Goal: Information Seeking & Learning: Find specific fact

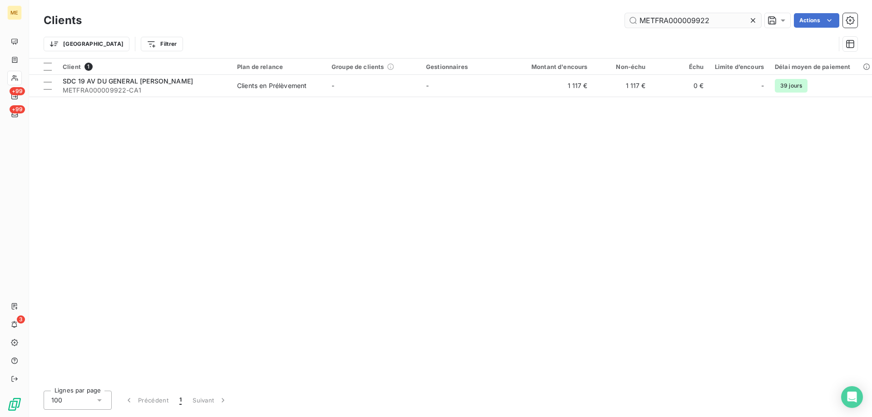
click at [665, 18] on input "METFRA000009922" at bounding box center [693, 20] width 136 height 15
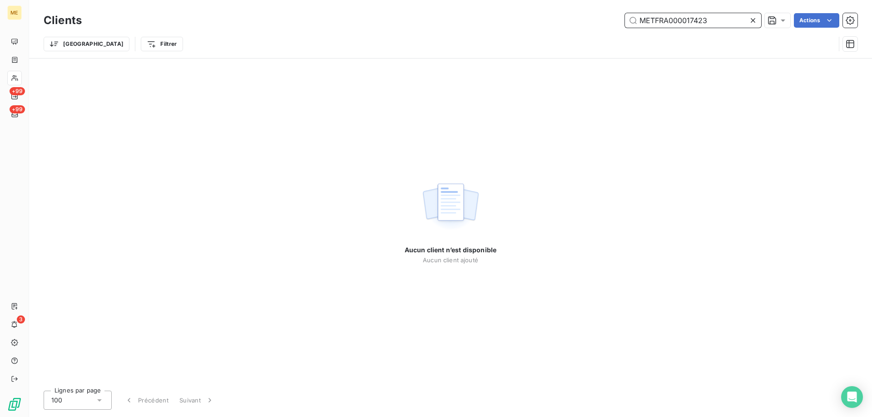
click at [699, 14] on input "METFRA000017423" at bounding box center [693, 20] width 136 height 15
paste input "GI078198"
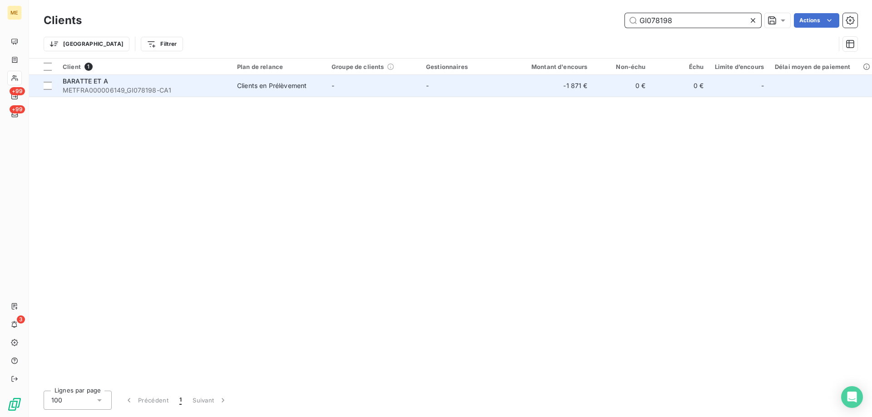
type input "GI078198"
click at [163, 79] on div "BARATTE ET A" at bounding box center [144, 81] width 163 height 9
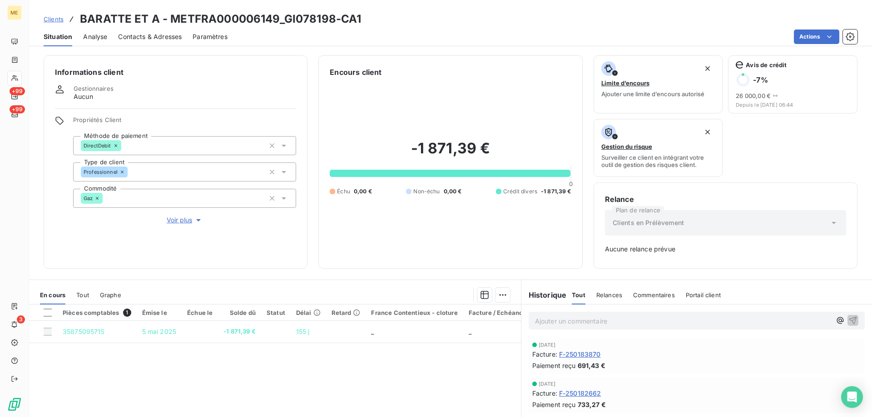
click at [585, 355] on span "F-250183870" at bounding box center [580, 355] width 42 height 10
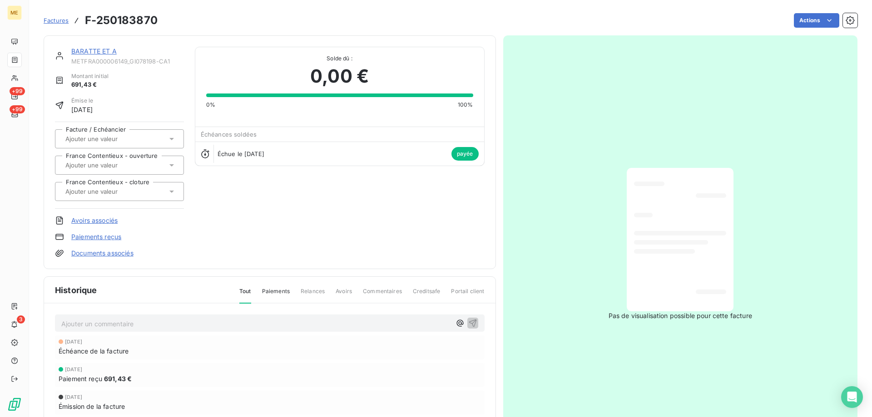
click at [93, 47] on link "BARATTE ET A" at bounding box center [93, 51] width 45 height 8
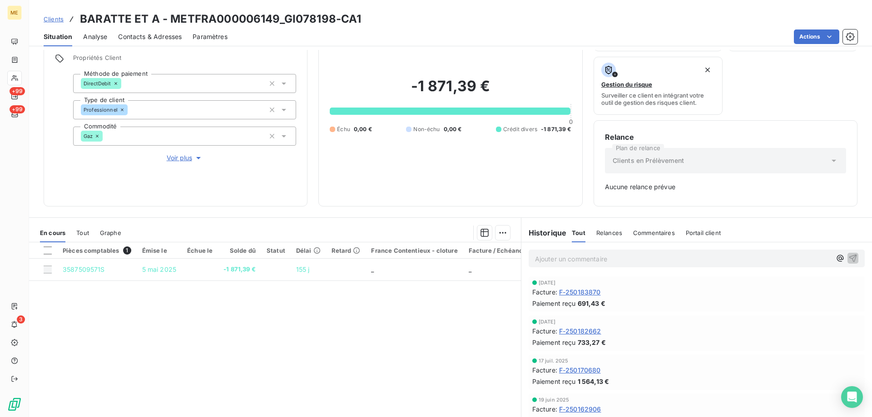
scroll to position [89, 0]
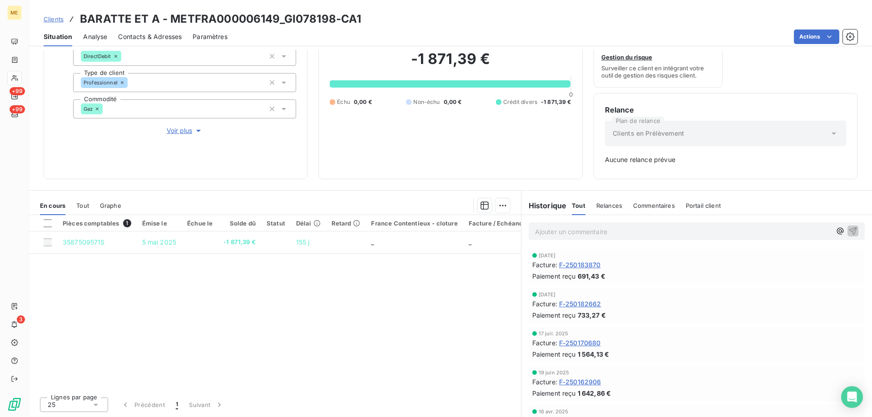
click at [585, 304] on span "F-250182662" at bounding box center [580, 304] width 42 height 10
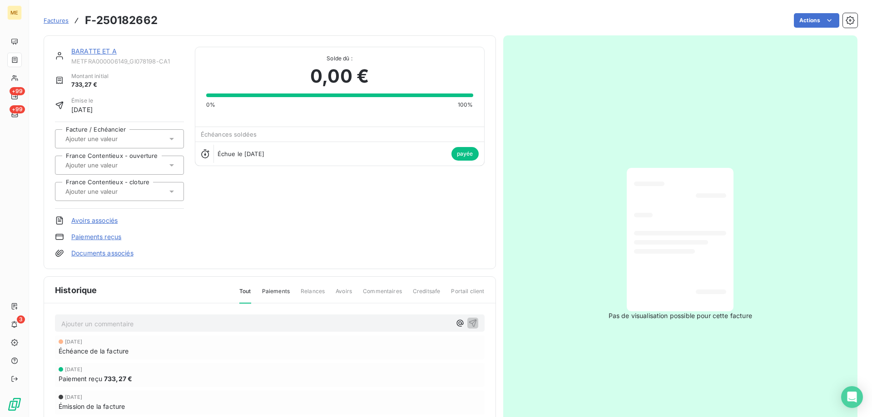
click at [94, 51] on link "BARATTE ET A" at bounding box center [93, 51] width 45 height 8
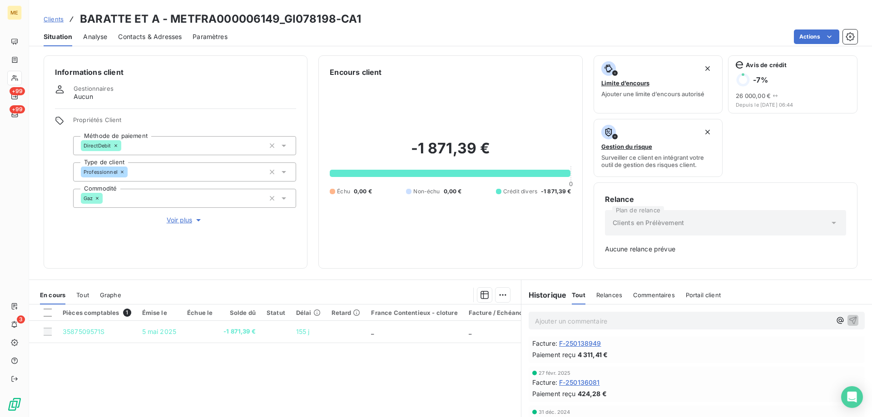
scroll to position [272, 0]
click at [600, 358] on div "Facture : F-250136081" at bounding box center [696, 355] width 329 height 10
click at [581, 358] on span "F-250136081" at bounding box center [579, 355] width 41 height 10
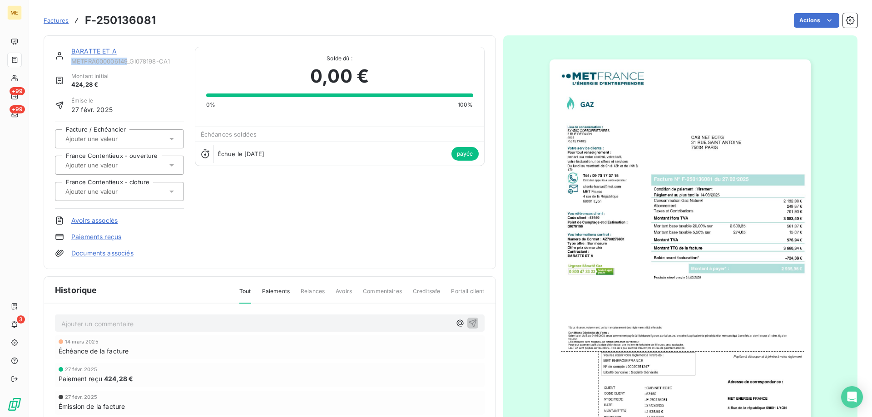
copy span "METFRA000006149"
drag, startPoint x: 128, startPoint y: 63, endPoint x: 70, endPoint y: 59, distance: 57.8
click at [70, 59] on div "BARATTE ET A METFRA000006149_GI078198-CA1" at bounding box center [119, 56] width 129 height 18
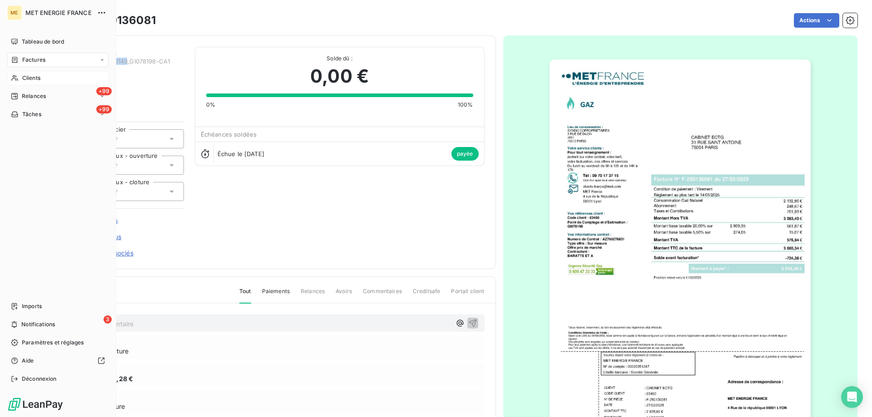
click at [38, 77] on span "Clients" at bounding box center [31, 78] width 18 height 8
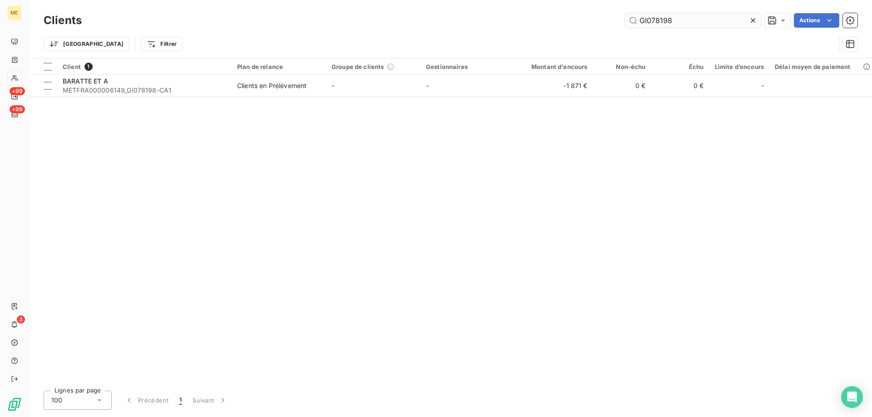
click at [660, 18] on input "GI078198" at bounding box center [693, 20] width 136 height 15
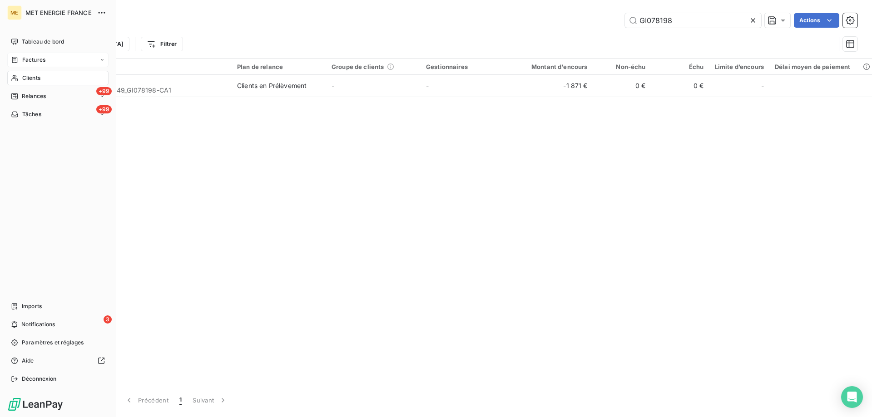
click at [20, 62] on div "Factures" at bounding box center [28, 60] width 34 height 8
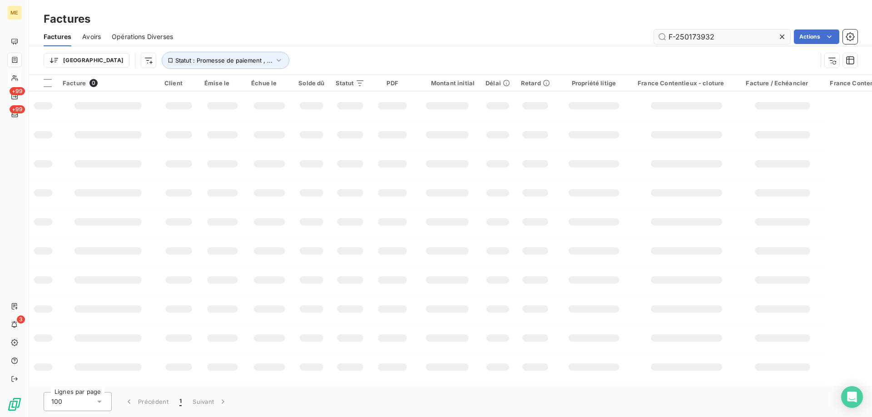
click at [696, 33] on input "F-250173932" at bounding box center [722, 37] width 136 height 15
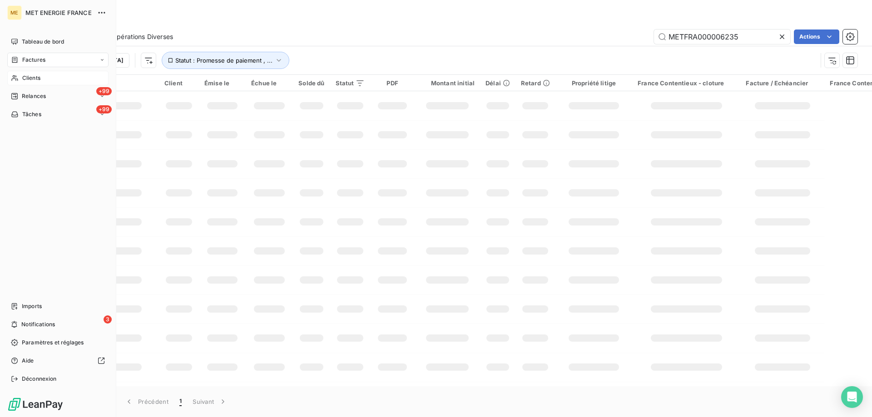
type input "METFRA000006235"
click at [32, 76] on span "Clients" at bounding box center [31, 78] width 18 height 8
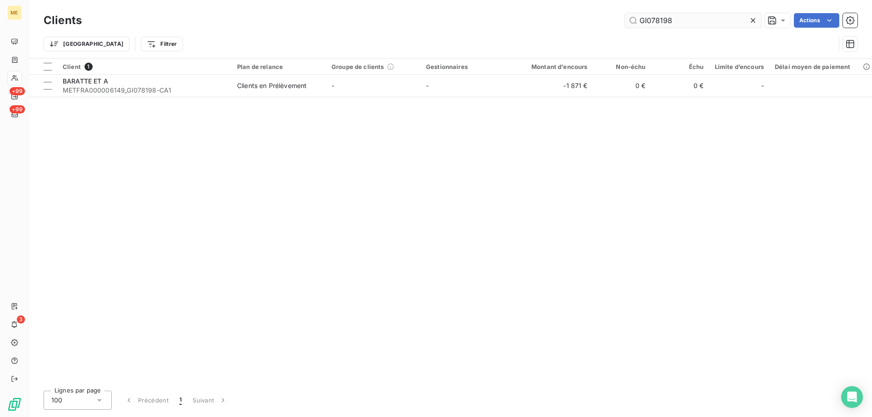
click at [664, 18] on input "GI078198" at bounding box center [693, 20] width 136 height 15
type input "METFRA000006235"
drag, startPoint x: 269, startPoint y: 81, endPoint x: 301, endPoint y: 33, distance: 57.9
click at [269, 78] on td "Clients en Prélèvement" at bounding box center [279, 86] width 94 height 22
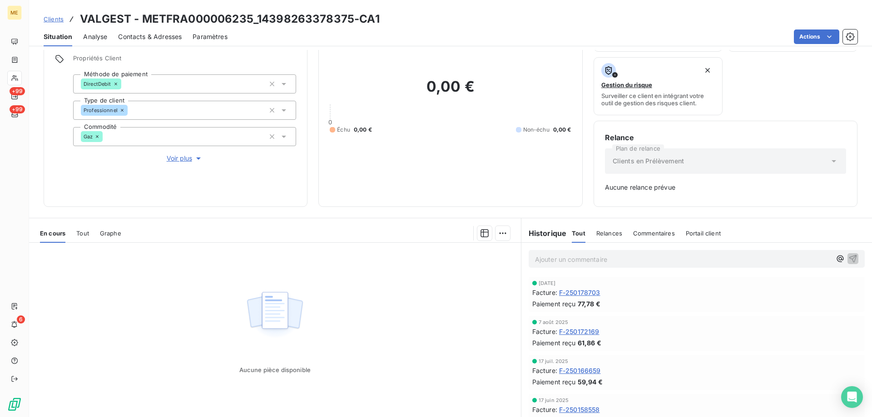
scroll to position [44, 0]
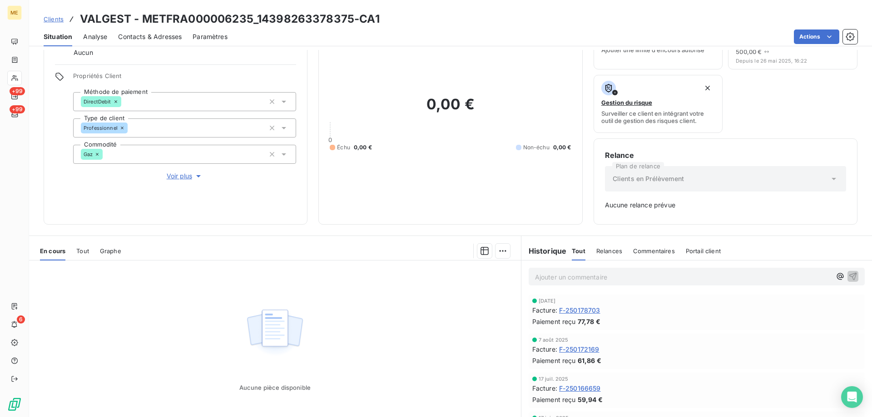
click at [591, 350] on span "F-250172169" at bounding box center [579, 350] width 40 height 10
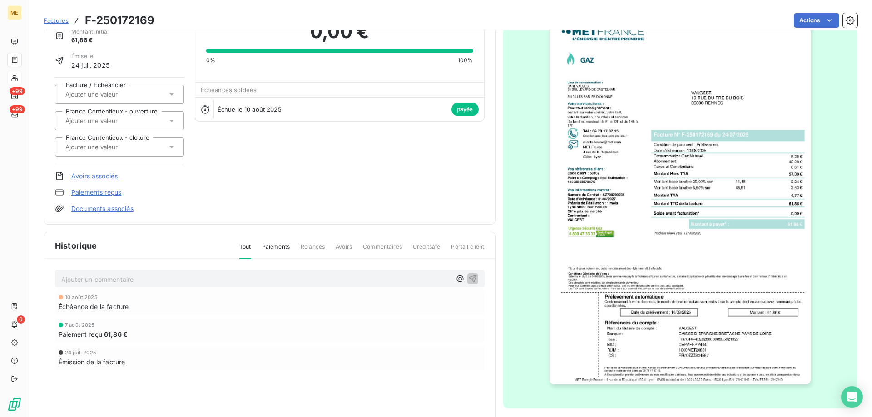
scroll to position [85, 0]
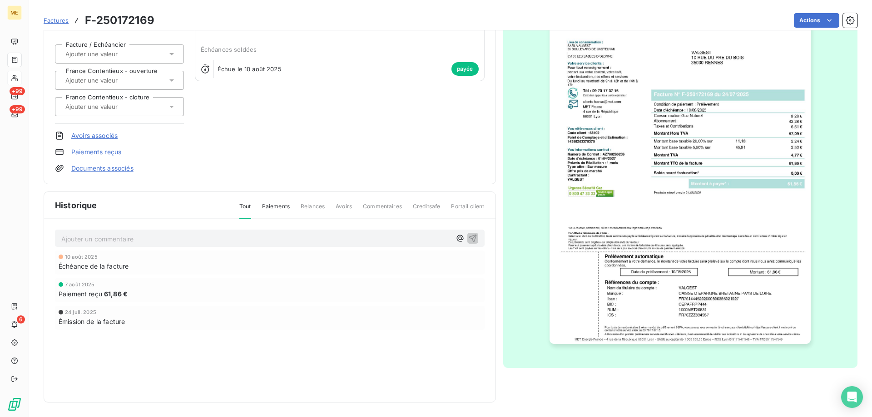
click at [603, 288] on img "button" at bounding box center [679, 159] width 261 height 369
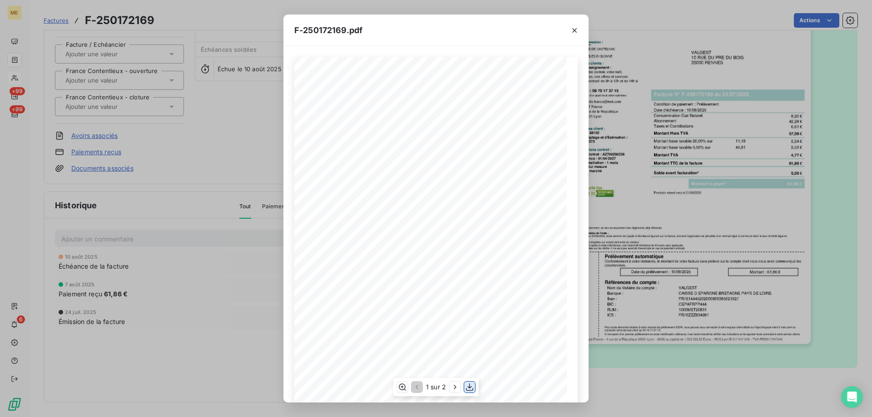
click at [468, 389] on icon "button" at bounding box center [469, 387] width 9 height 9
click at [573, 28] on icon "button" at bounding box center [574, 30] width 9 height 9
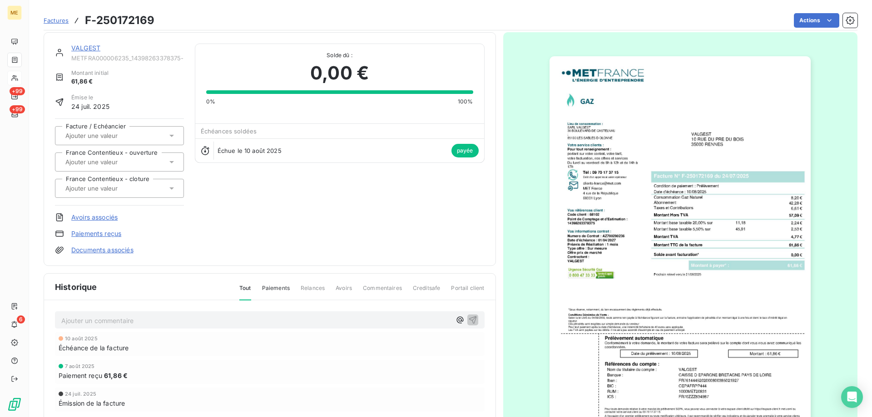
scroll to position [0, 0]
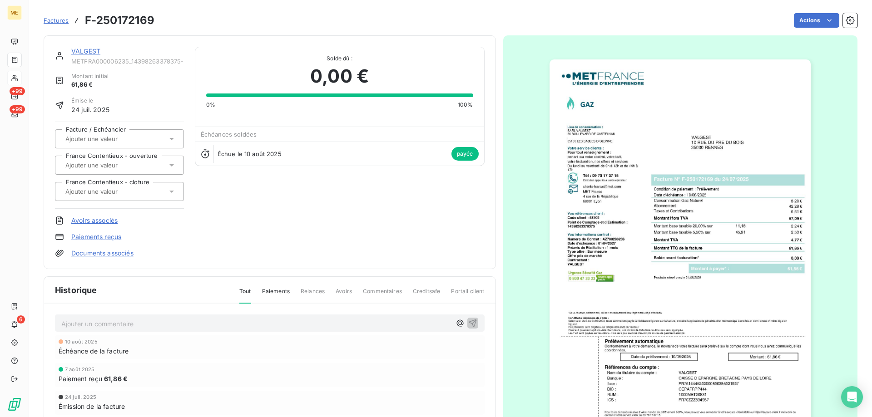
click at [94, 53] on link "VALGEST" at bounding box center [85, 51] width 29 height 8
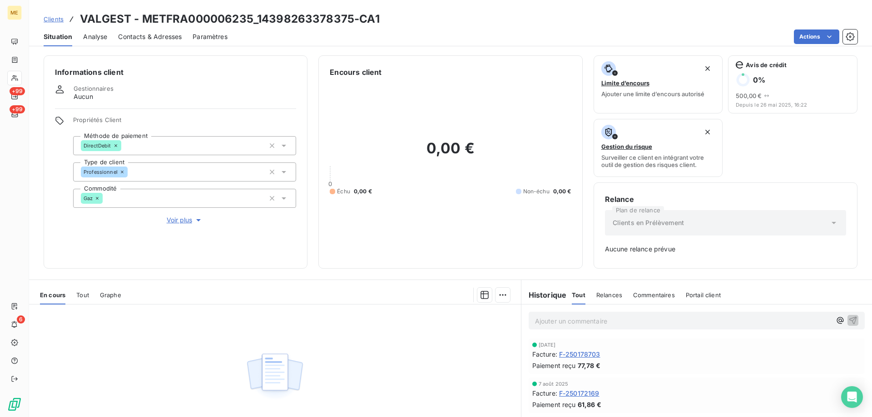
click at [155, 36] on span "Contacts & Adresses" at bounding box center [150, 36] width 64 height 9
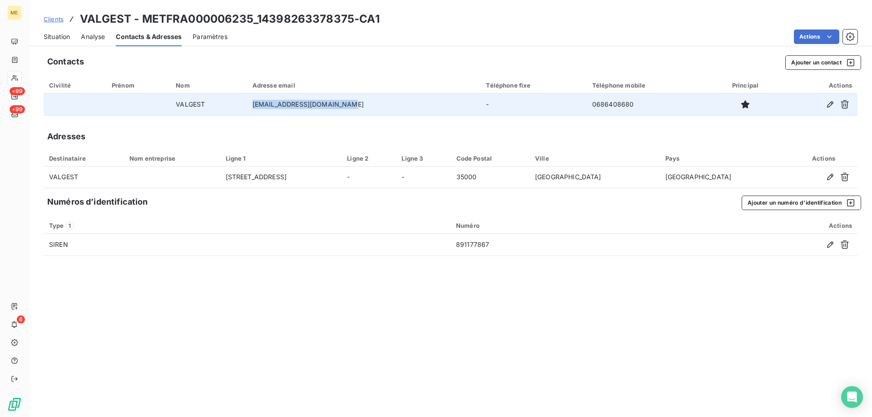
copy tr "a.vallee@garel-peinture.fr"
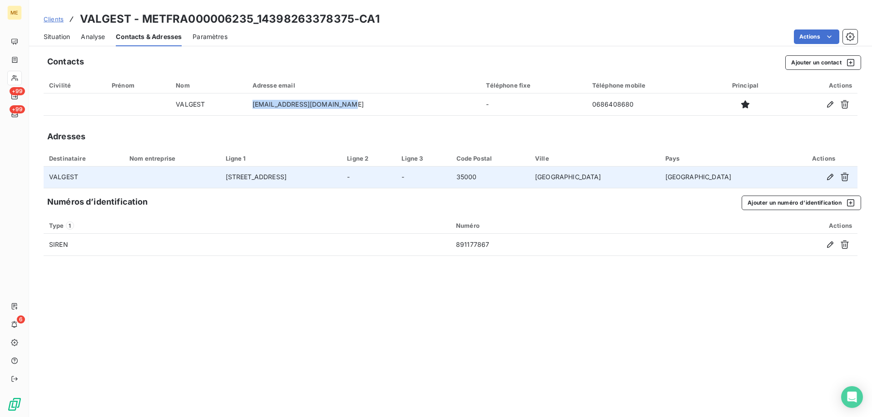
drag, startPoint x: 347, startPoint y: 111, endPoint x: 511, endPoint y: 167, distance: 173.0
click at [260, 106] on tr "VALGEST a.vallee@garel-peinture.fr - 0686408680" at bounding box center [450, 105] width 813 height 22
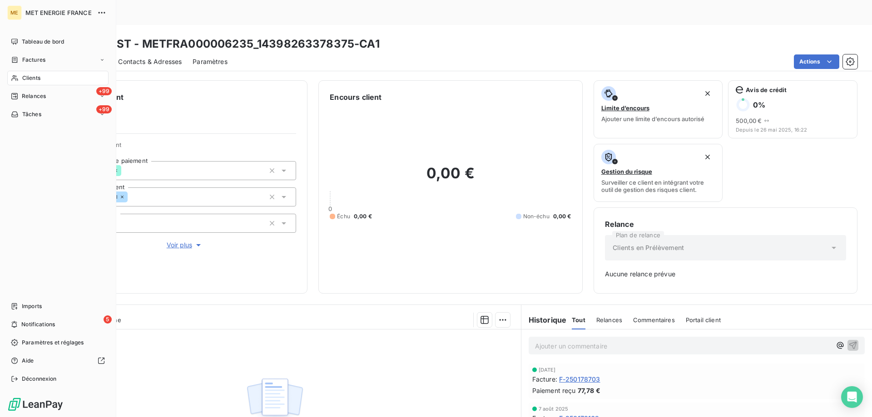
click at [35, 73] on div "Clients" at bounding box center [57, 78] width 101 height 15
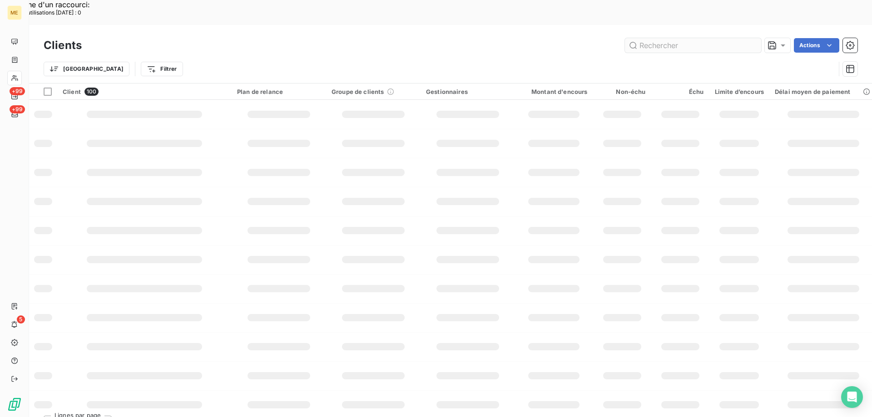
click at [647, 38] on input "text" at bounding box center [693, 45] width 136 height 15
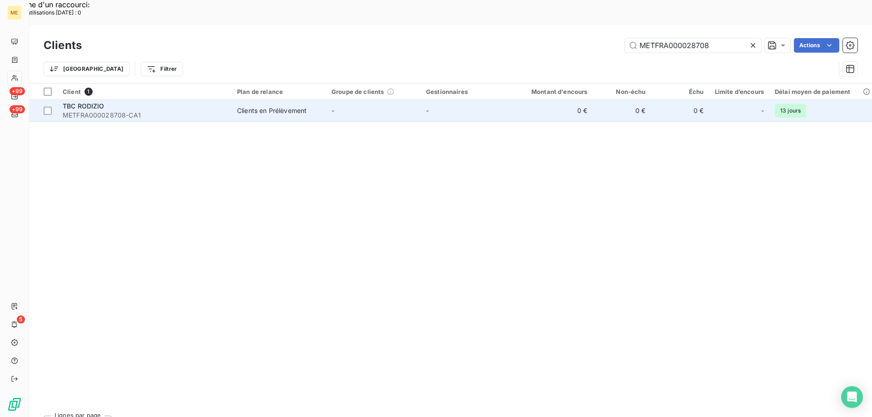
type input "METFRA000028708"
click at [167, 102] on div "TBC RODIZIO" at bounding box center [144, 106] width 163 height 9
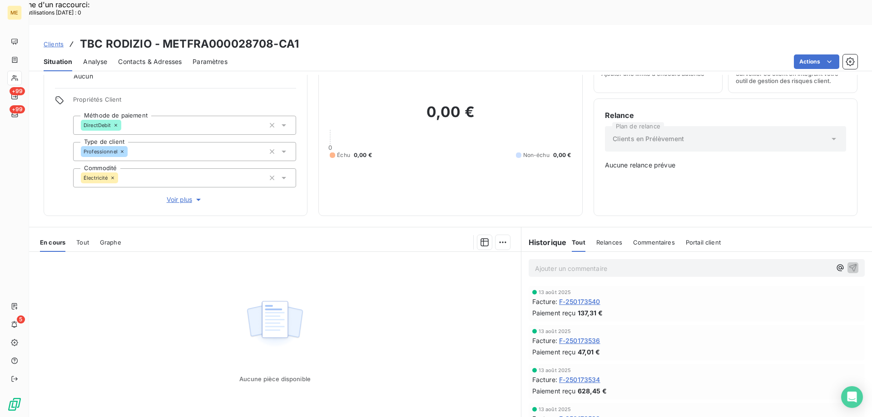
scroll to position [56, 0]
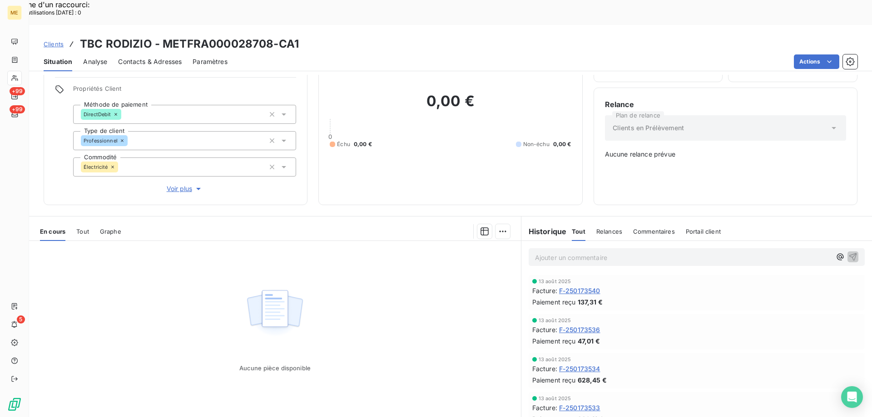
click at [565, 286] on span "F-250173540" at bounding box center [579, 291] width 41 height 10
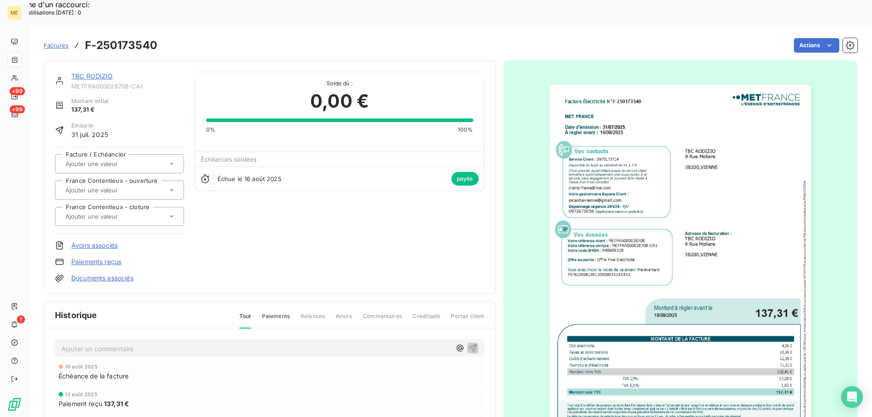
click at [585, 270] on img "button" at bounding box center [679, 268] width 261 height 369
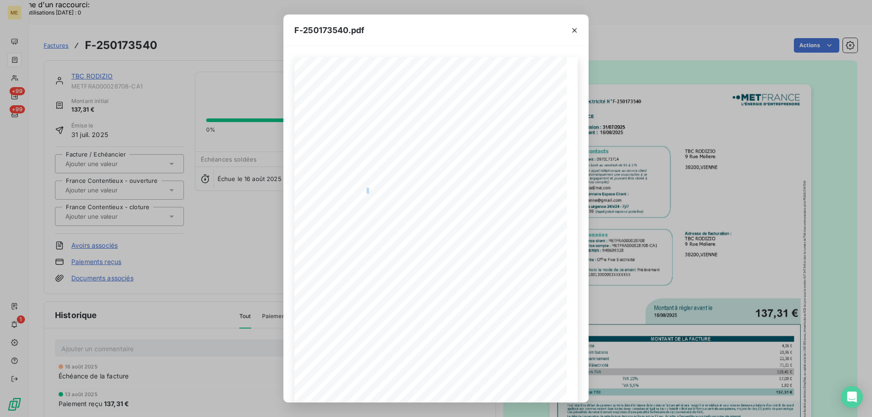
click at [574, 29] on icon "button" at bounding box center [574, 30] width 9 height 9
click at [572, 29] on div at bounding box center [574, 30] width 28 height 31
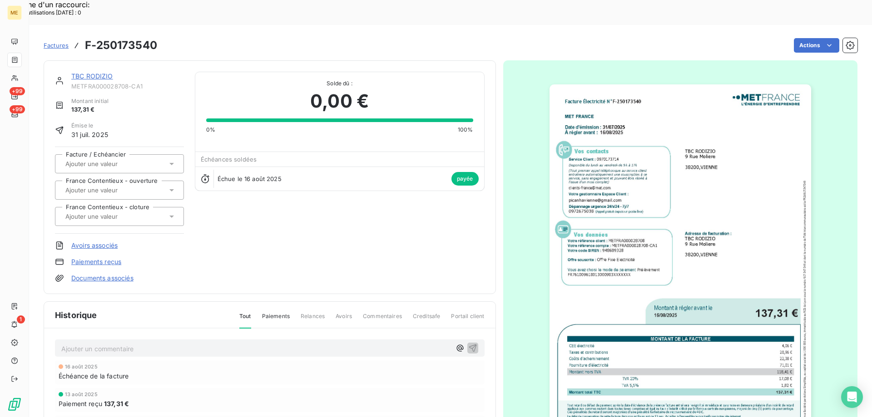
click at [15, 73] on div "F-250173540.pdf Facture Électricité N° F-250173540 MET Energie France 4, rue de…" at bounding box center [436, 208] width 872 height 417
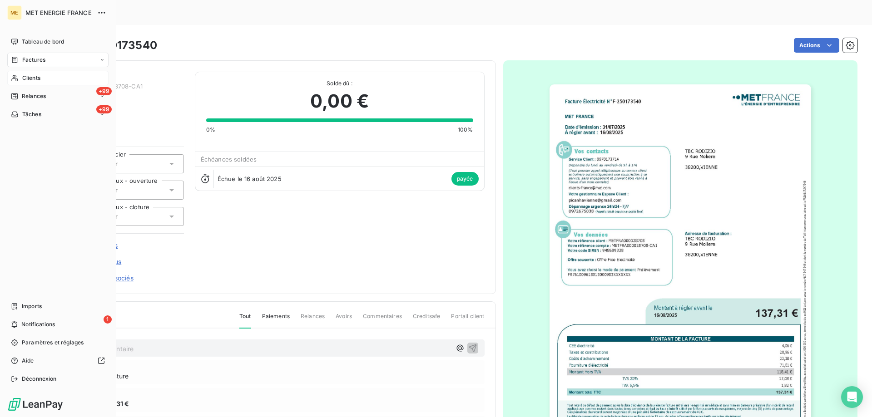
click at [20, 73] on div "Clients" at bounding box center [57, 78] width 101 height 15
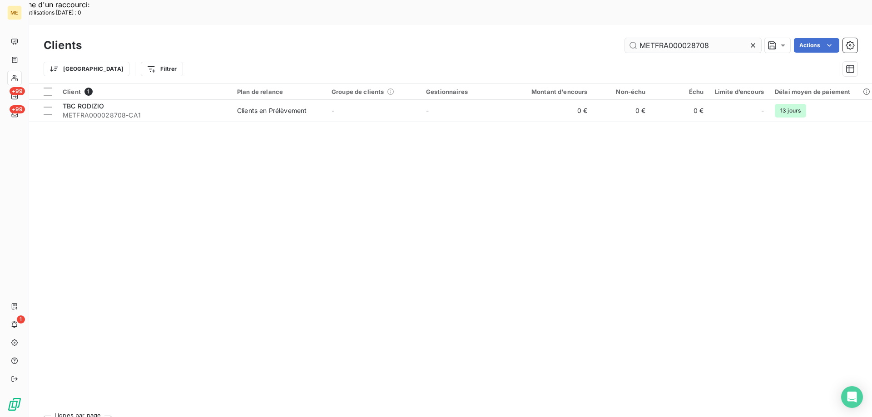
click at [654, 38] on input "METFRA000028708" at bounding box center [693, 45] width 136 height 15
click at [655, 38] on input "METFRA000028708" at bounding box center [693, 45] width 136 height 15
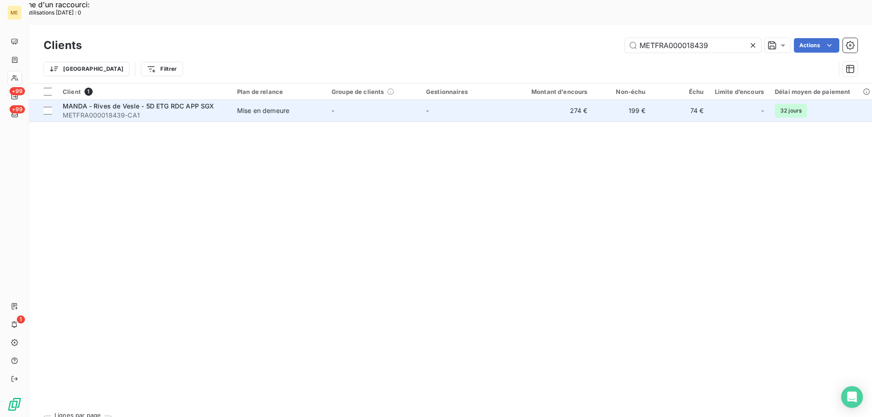
type input "METFRA000018439"
click at [118, 102] on span "MANDA - Rives de Vesle - 5D ETG RDC APP SGX" at bounding box center [138, 106] width 151 height 8
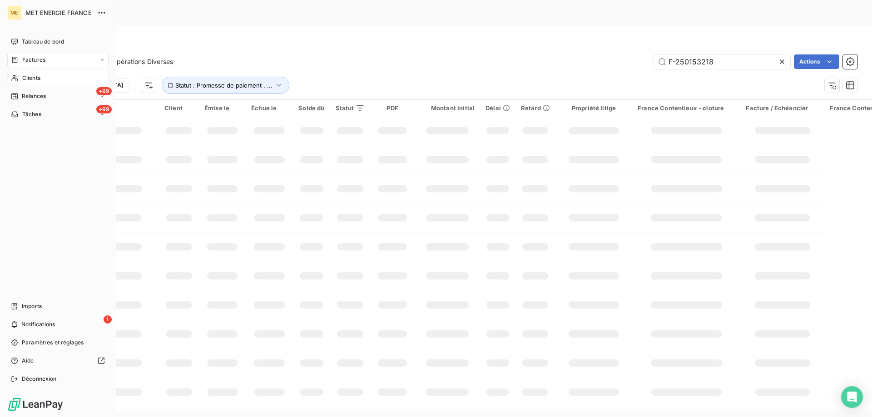
click at [41, 78] on div "Clients" at bounding box center [57, 78] width 101 height 15
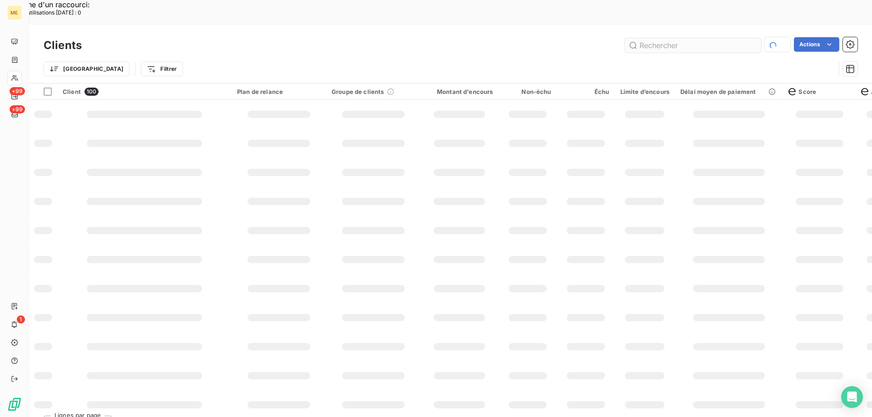
click at [695, 38] on input "text" at bounding box center [693, 45] width 136 height 15
type input "METFRA000010335"
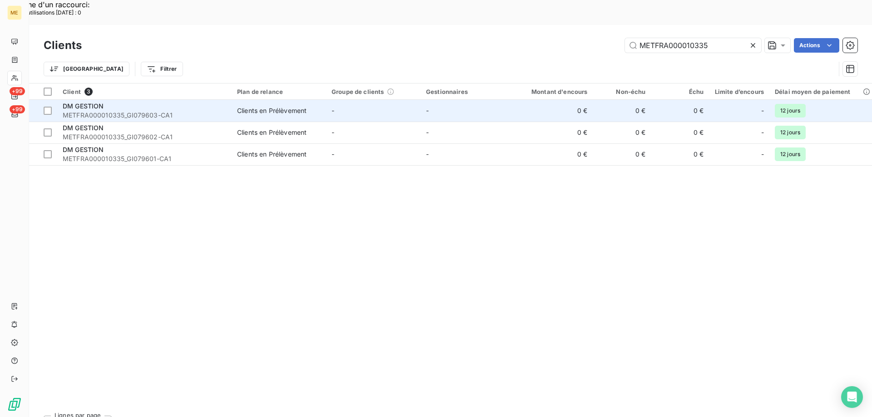
click at [143, 111] on span "METFRA000010335_GI079603-CA1" at bounding box center [144, 115] width 163 height 9
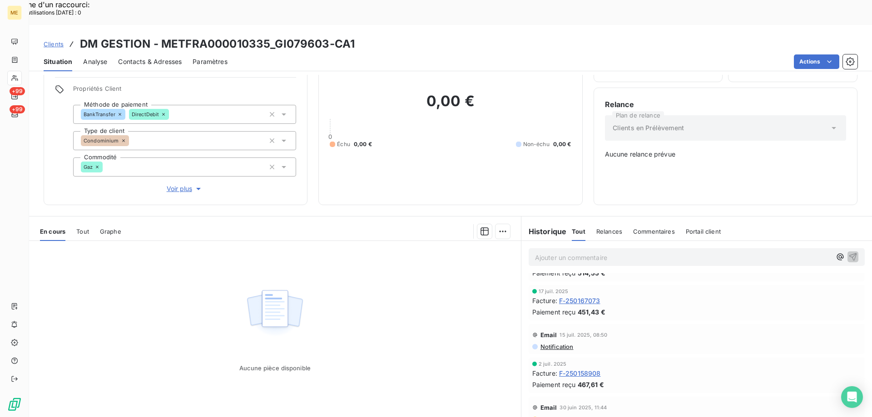
scroll to position [182, 0]
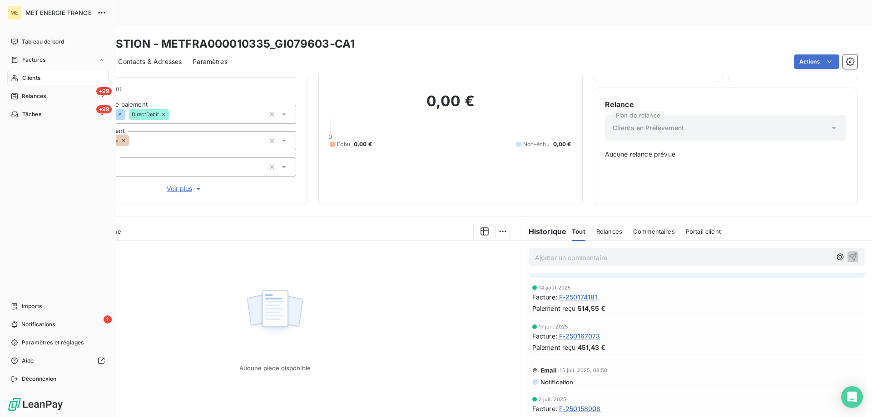
click at [19, 77] on div "Clients" at bounding box center [57, 78] width 101 height 15
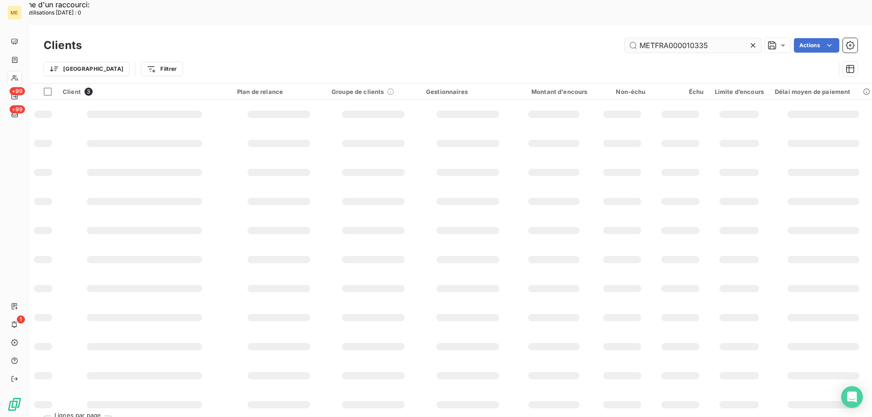
click at [662, 38] on input "METFRA000010335" at bounding box center [693, 45] width 136 height 15
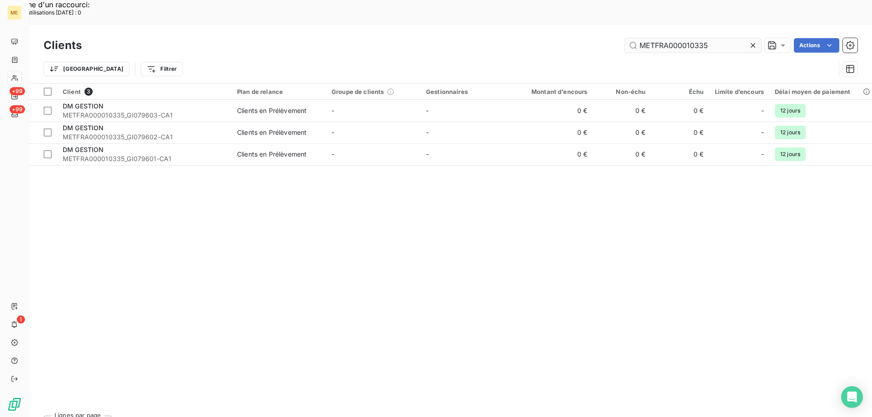
click at [662, 38] on input "METFRA000010335" at bounding box center [693, 45] width 136 height 15
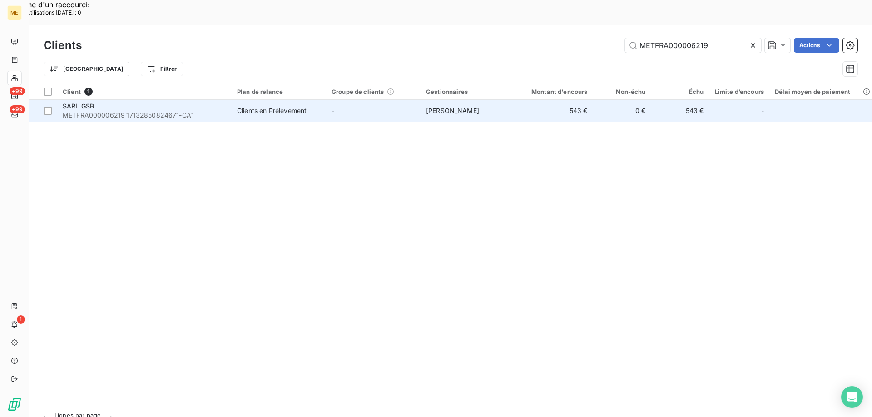
type input "METFRA000006219"
click at [182, 102] on div "SARL GSB" at bounding box center [144, 106] width 163 height 9
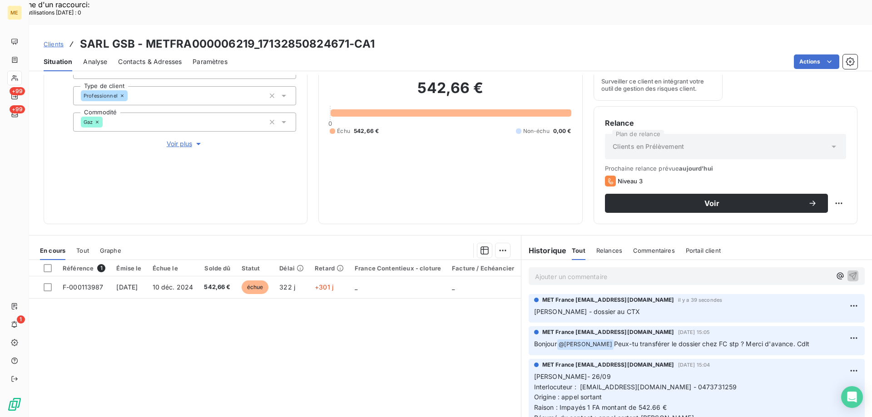
scroll to position [121, 0]
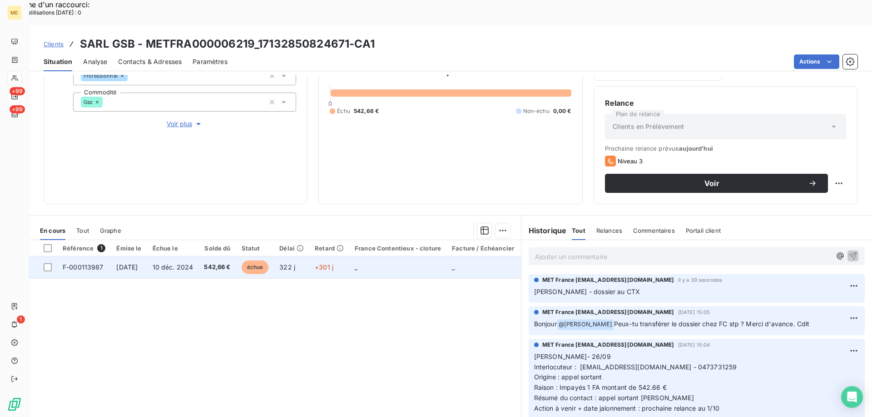
click at [227, 263] on span "542,66 €" at bounding box center [217, 267] width 26 height 9
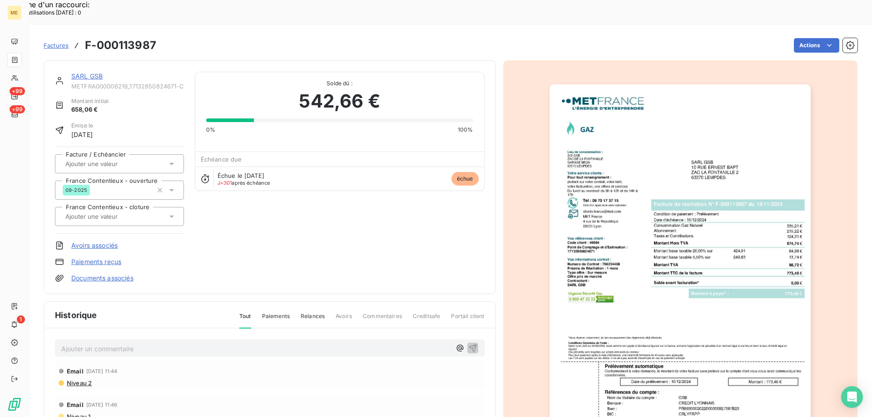
click at [96, 72] on link "SARL GSB" at bounding box center [86, 76] width 31 height 8
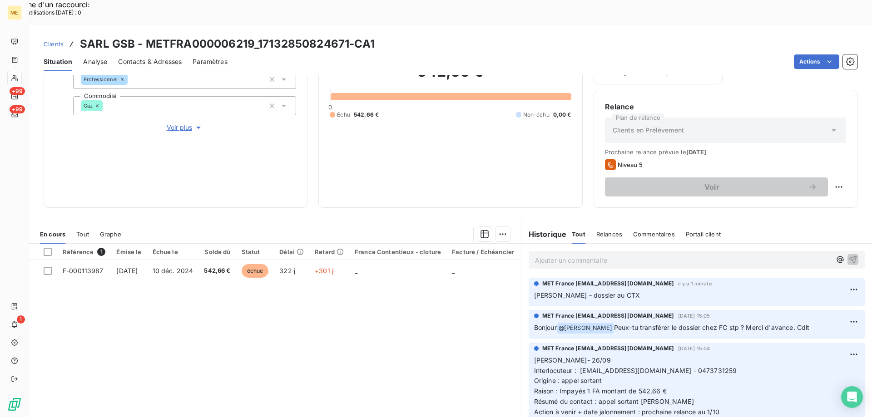
scroll to position [121, 0]
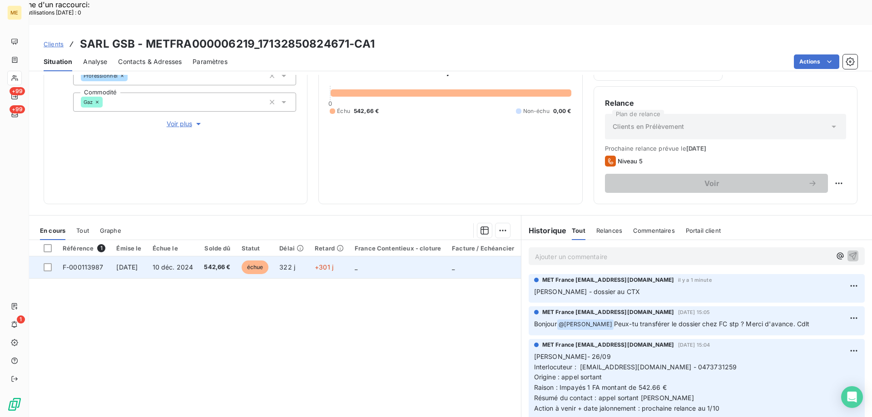
click at [225, 256] on td "542,66 €" at bounding box center [216, 267] width 37 height 22
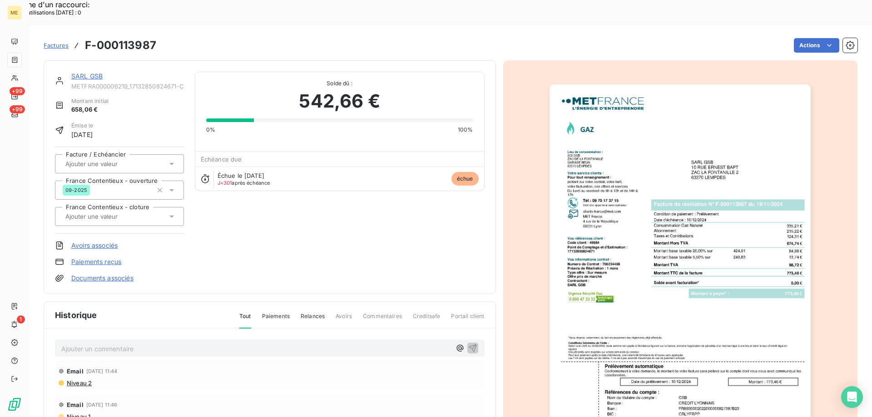
click at [96, 72] on link "SARL GSB" at bounding box center [86, 76] width 31 height 8
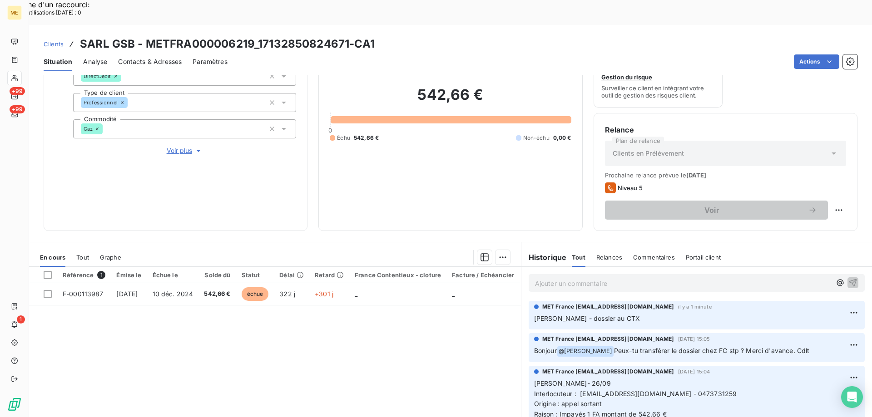
scroll to position [121, 0]
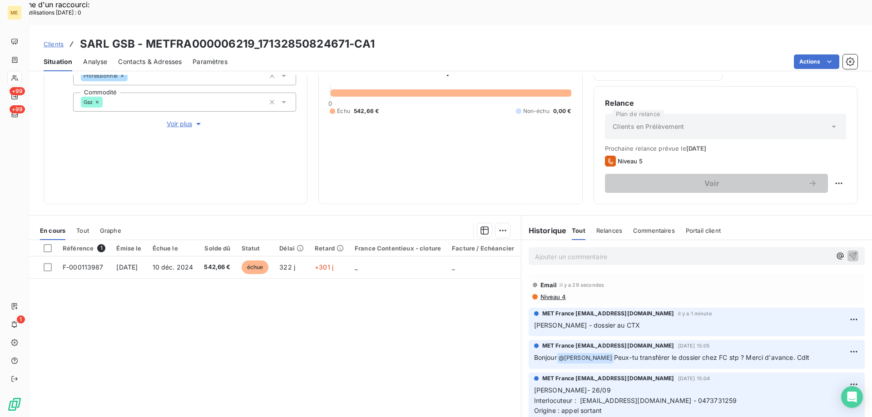
click at [552, 293] on span "Niveau 4" at bounding box center [552, 296] width 26 height 7
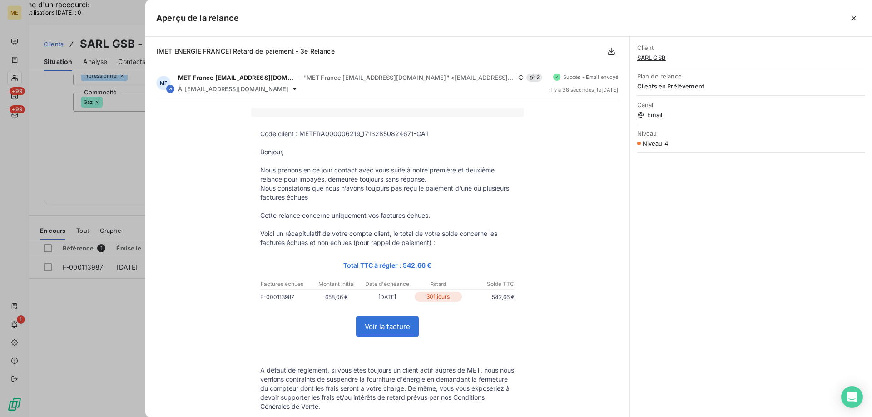
click at [123, 108] on div at bounding box center [436, 208] width 872 height 417
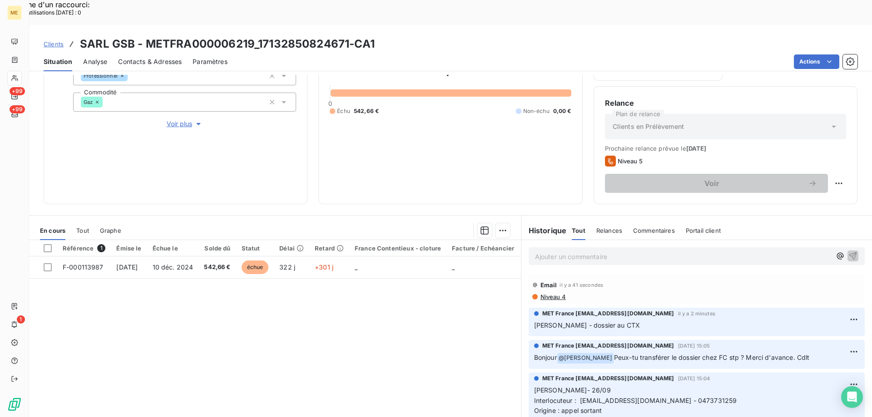
click at [552, 293] on span "Niveau 4" at bounding box center [552, 296] width 26 height 7
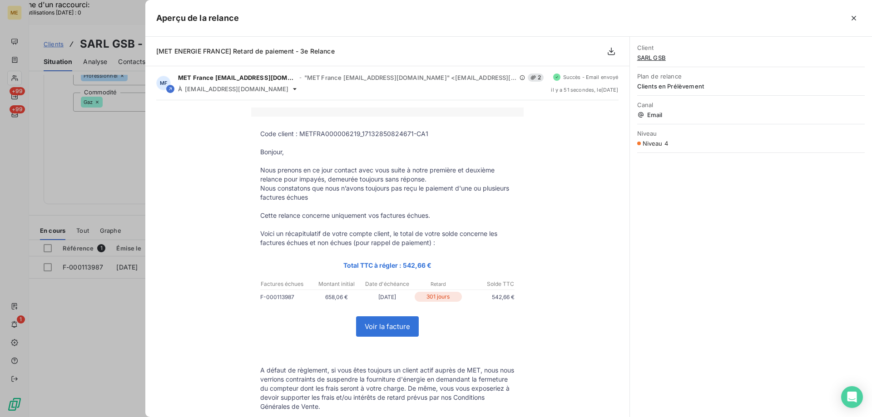
click at [109, 159] on div at bounding box center [436, 208] width 872 height 417
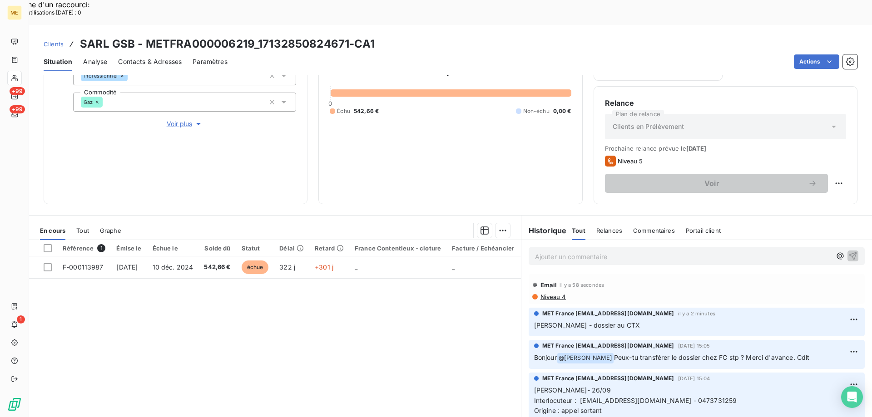
click at [169, 57] on span "Contacts & Adresses" at bounding box center [150, 61] width 64 height 9
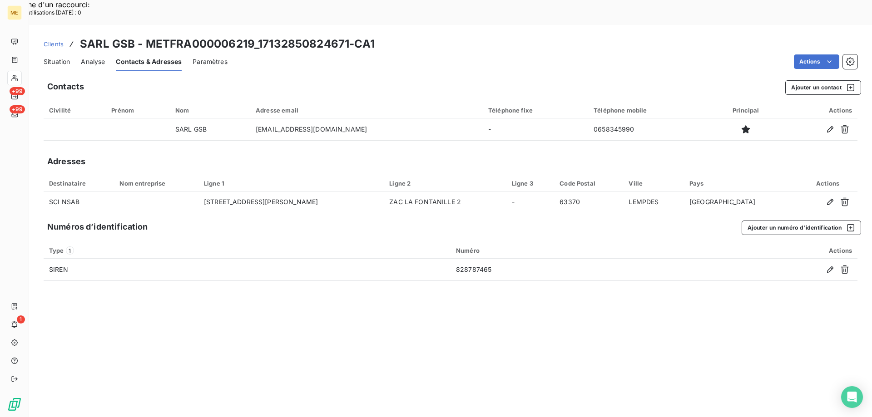
drag, startPoint x: 62, startPoint y: 39, endPoint x: 68, endPoint y: 39, distance: 5.9
click at [61, 57] on span "Situation" at bounding box center [57, 61] width 26 height 9
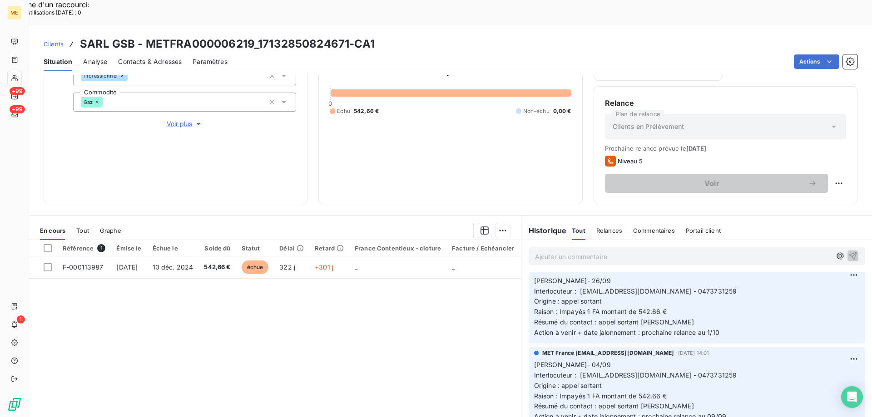
scroll to position [64, 0]
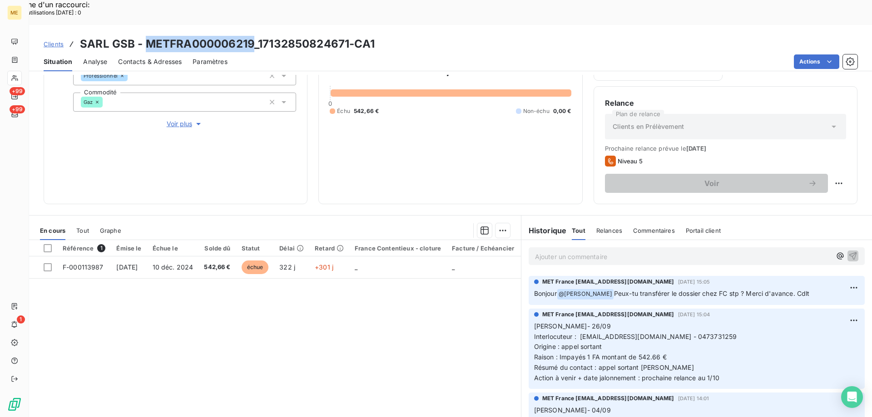
copy h3 "METFRA000006219"
drag, startPoint x: 145, startPoint y: 18, endPoint x: 252, endPoint y: 17, distance: 106.7
click at [252, 36] on h3 "SARL GSB - METFRA000006219_17132850824671-CA1" at bounding box center [227, 44] width 295 height 16
click at [146, 57] on span "Contacts & Adresses" at bounding box center [150, 61] width 64 height 9
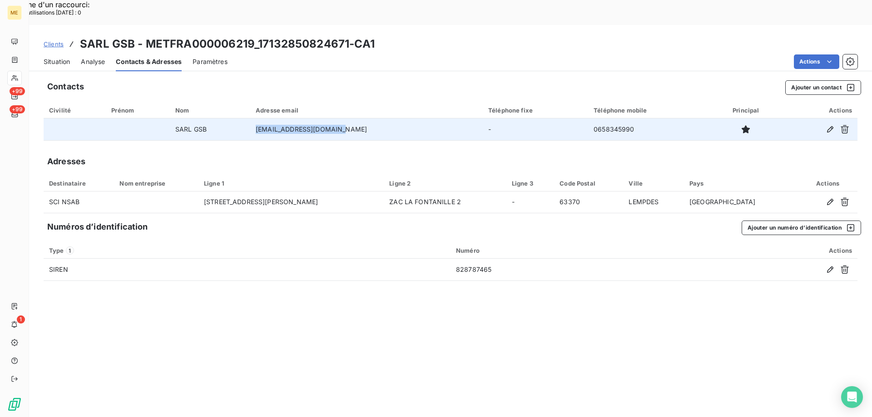
copy tr "[EMAIL_ADDRESS][DOMAIN_NAME]"
drag, startPoint x: 366, startPoint y: 101, endPoint x: 266, endPoint y: 104, distance: 100.4
click at [266, 118] on tr "SARL GSB belinstephane@orange.fr - 0658345990" at bounding box center [450, 129] width 813 height 22
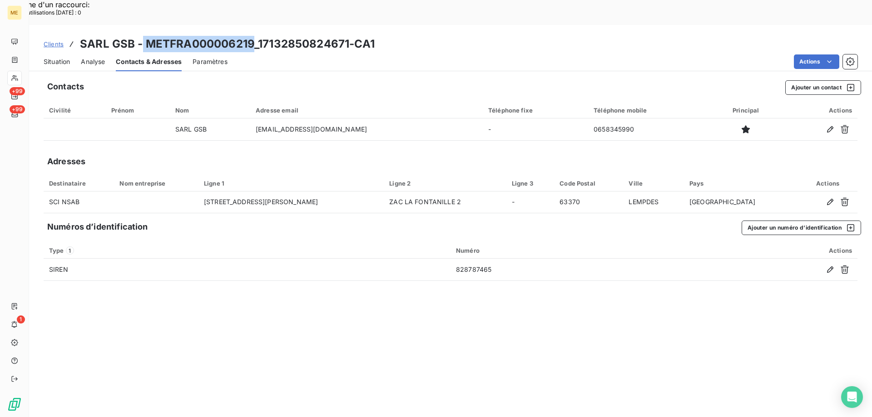
copy h3 "METFRA000006219"
copy h3 "ETFRA000006219"
copy h3 "METFRA000006219"
drag, startPoint x: 252, startPoint y: 17, endPoint x: 148, endPoint y: 20, distance: 104.5
click at [148, 36] on h3 "SARL GSB - METFRA000006219_17132850824671-CA1" at bounding box center [227, 44] width 295 height 16
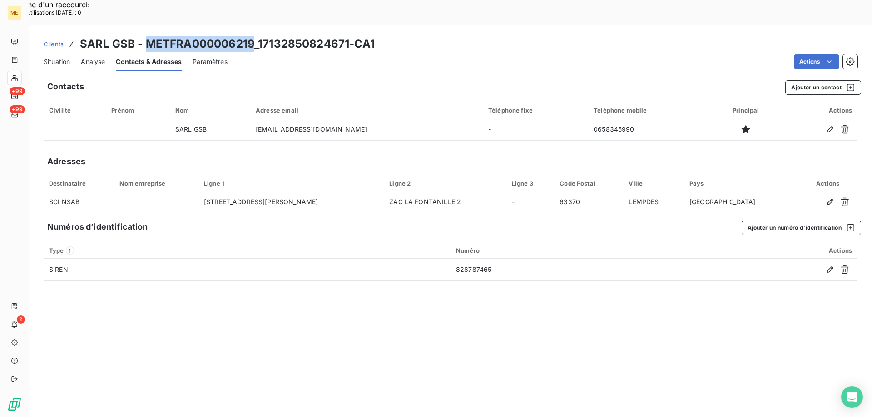
click at [51, 57] on span "Situation" at bounding box center [57, 61] width 26 height 9
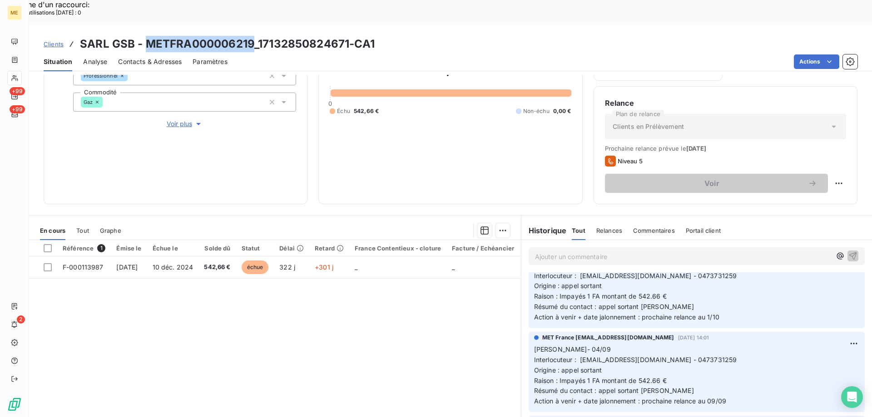
scroll to position [136, 0]
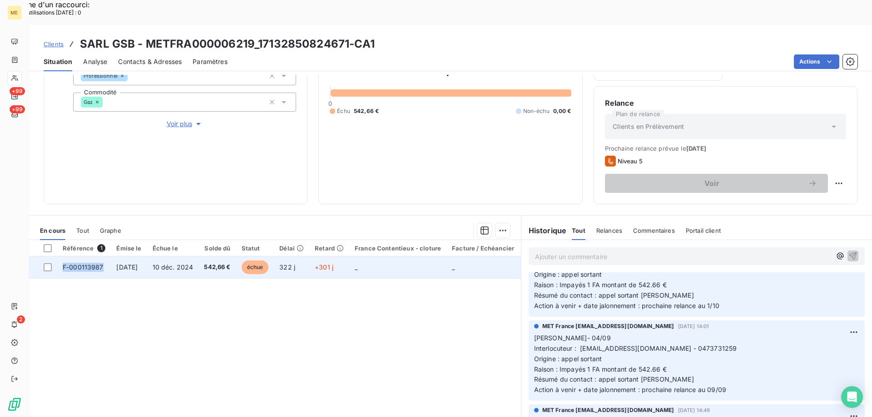
copy span "F-000113987"
drag, startPoint x: 108, startPoint y: 243, endPoint x: 62, endPoint y: 245, distance: 45.9
click at [62, 256] on td "F-000113987" at bounding box center [84, 267] width 54 height 22
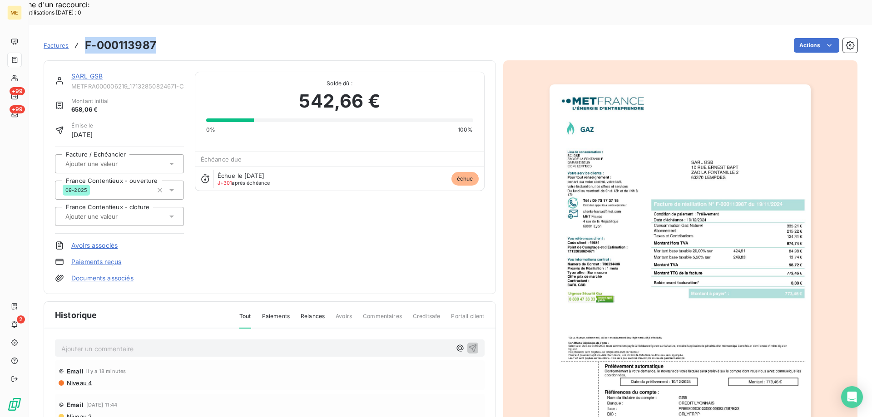
copy h3 "F-000113987"
drag, startPoint x: 157, startPoint y: 23, endPoint x: 85, endPoint y: 27, distance: 71.9
click at [77, 36] on div "Factures F-000113987 Actions" at bounding box center [450, 45] width 813 height 19
click at [97, 72] on link "SARL GSB" at bounding box center [86, 76] width 31 height 8
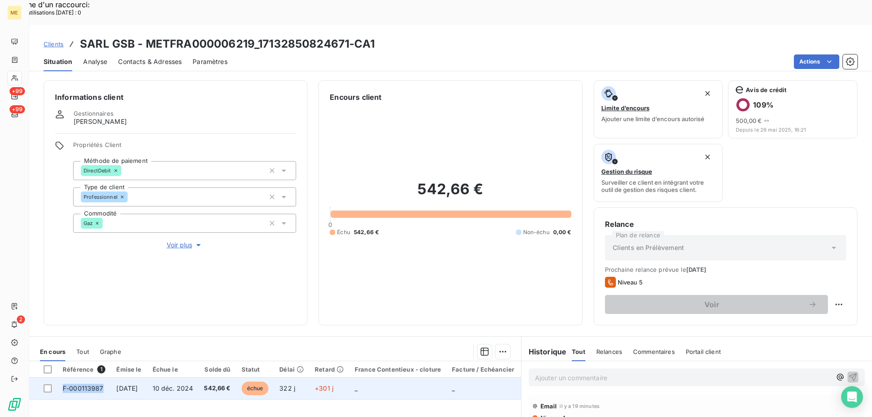
copy span "F-000113987"
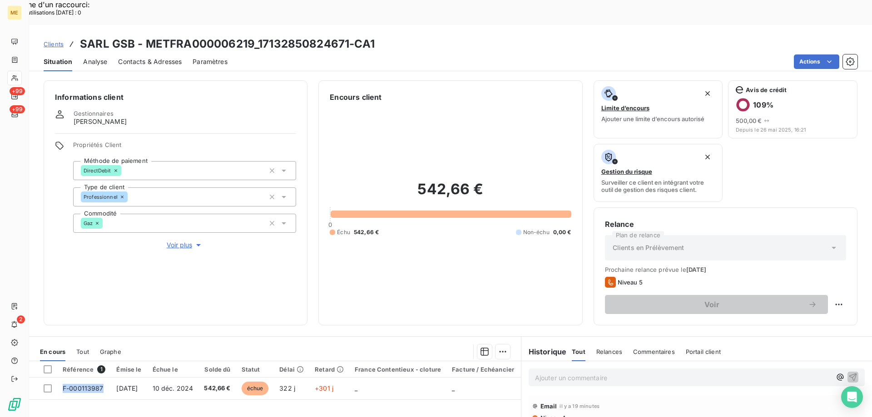
drag, startPoint x: 113, startPoint y: 363, endPoint x: 138, endPoint y: 409, distance: 52.6
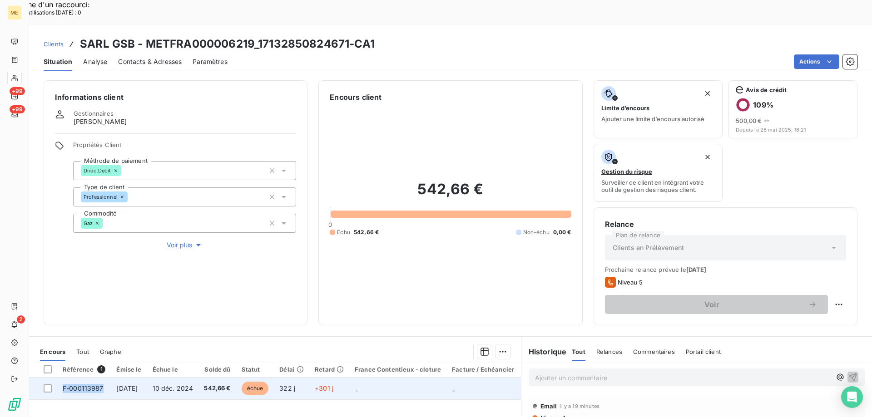
copy table "Référence 1 Émise le Échue le Solde dû Statut Délai Retard France Contentieux -…"
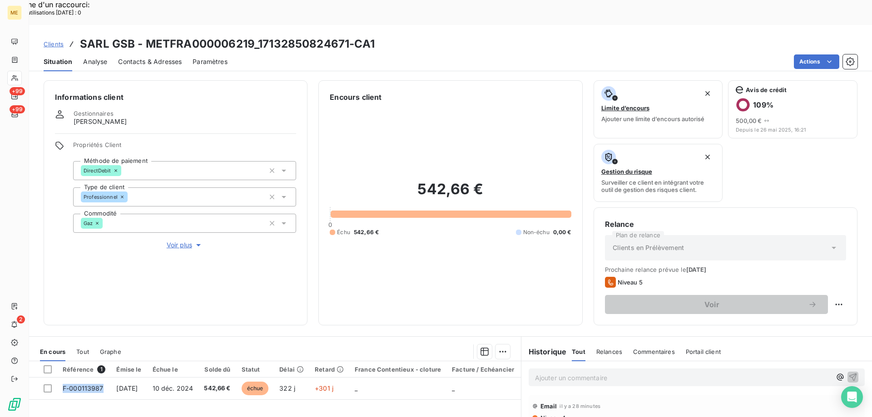
click at [18, 79] on icon at bounding box center [15, 77] width 8 height 7
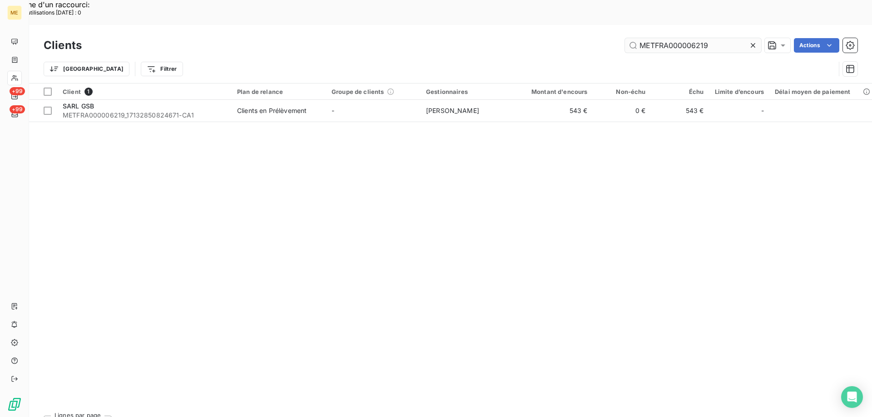
click at [672, 38] on input "METFRA000006219" at bounding box center [693, 45] width 136 height 15
type input "METFRA000021518"
click at [259, 88] on div "Plan de relance" at bounding box center [279, 91] width 84 height 7
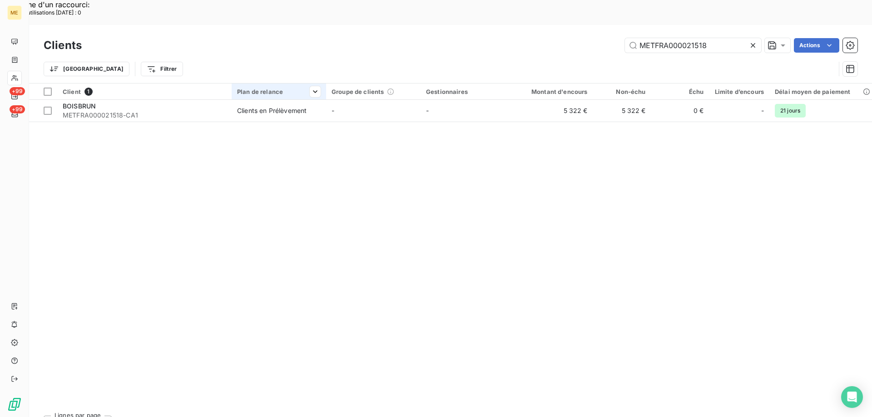
click at [259, 84] on th "Plan de relance" at bounding box center [279, 92] width 94 height 16
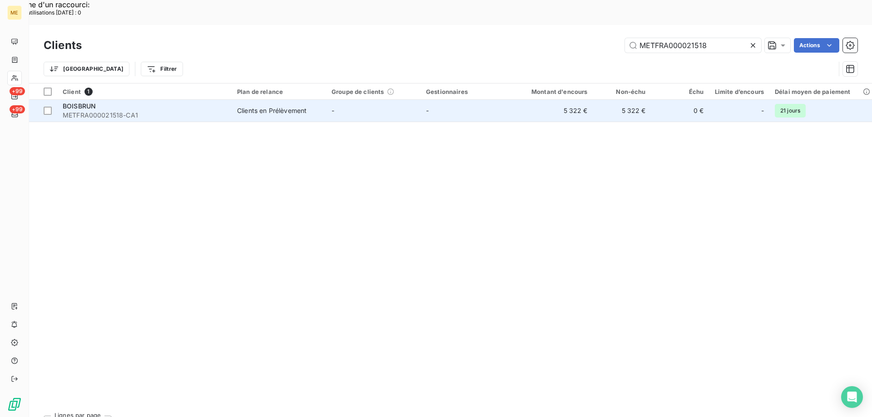
click at [225, 102] on div "BOISBRUN" at bounding box center [144, 106] width 163 height 9
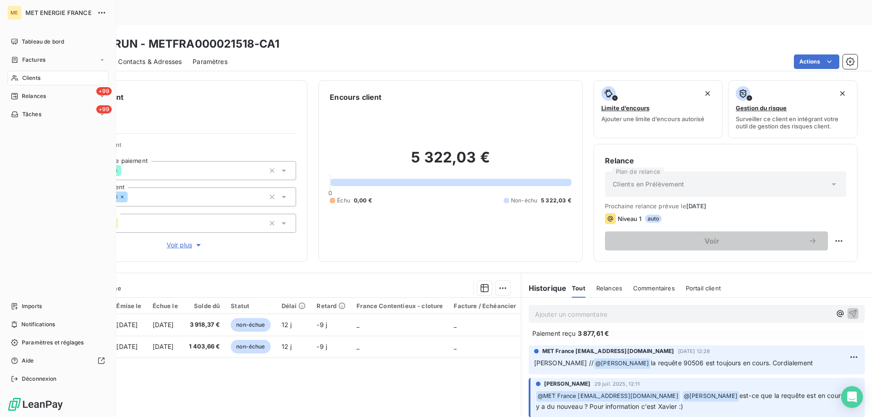
click at [14, 74] on div "Clients" at bounding box center [57, 78] width 101 height 15
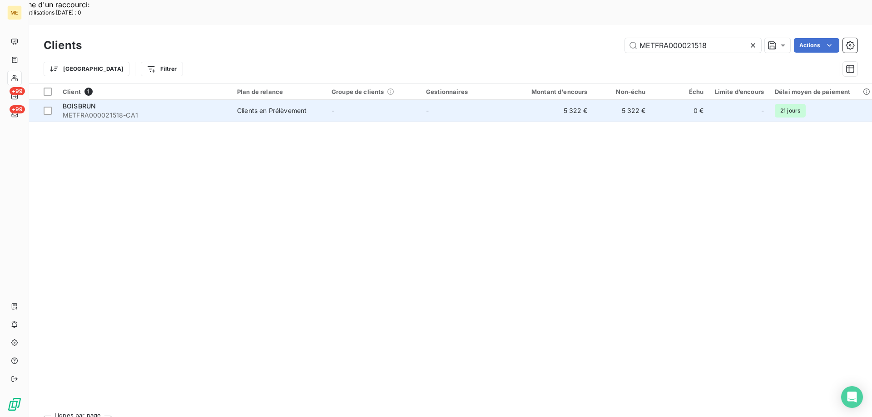
click at [227, 100] on td "BOISBRUN METFRA000021518-CA1" at bounding box center [144, 111] width 174 height 22
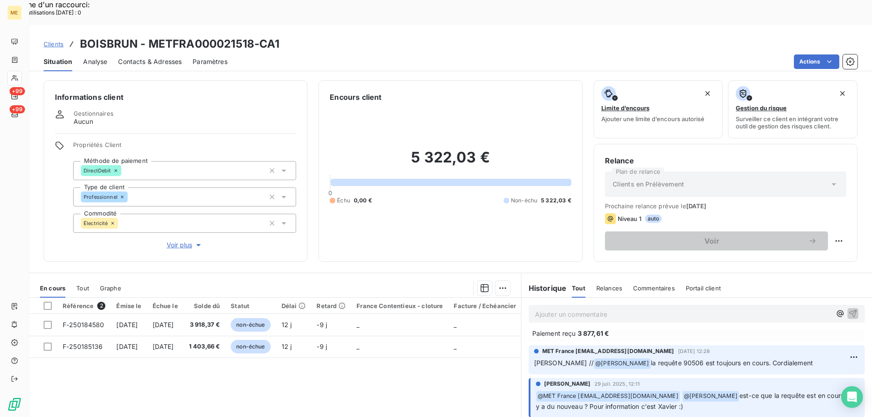
click at [84, 285] on span "Tout" at bounding box center [82, 288] width 13 height 7
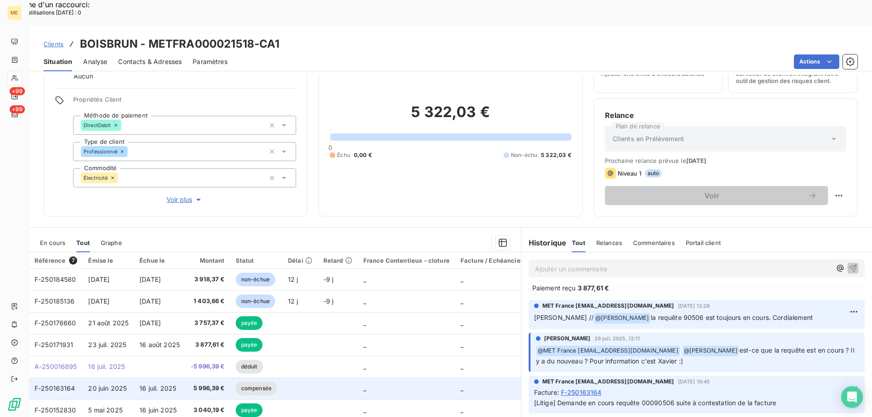
scroll to position [58, 0]
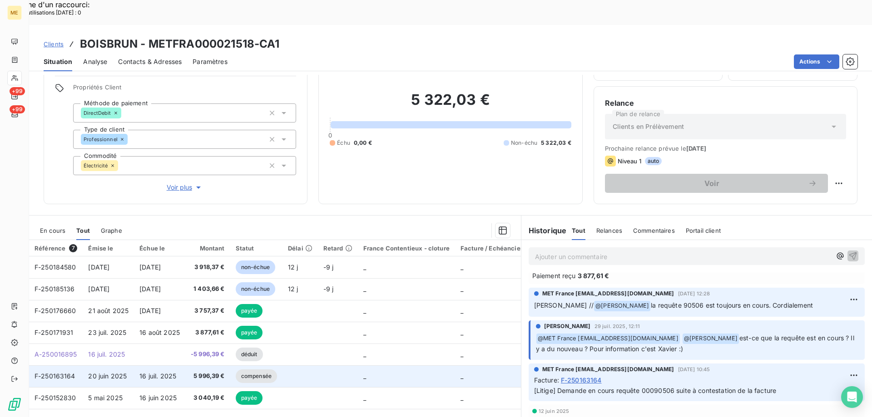
click at [102, 372] on span "20 juin 2025" at bounding box center [107, 376] width 39 height 8
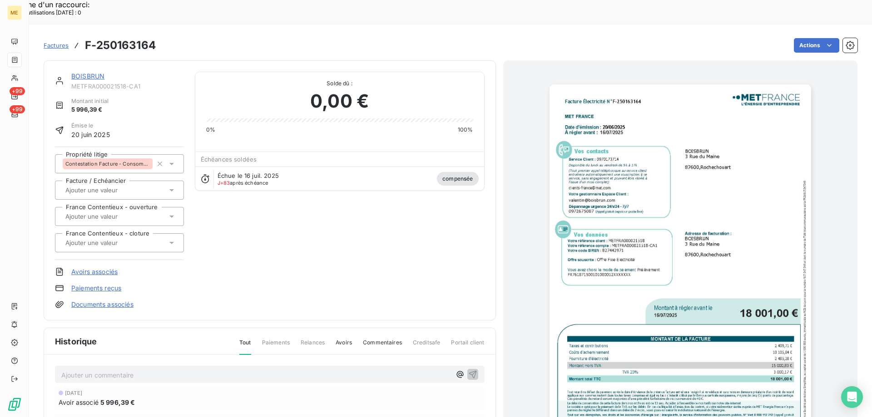
click at [595, 292] on img "button" at bounding box center [679, 268] width 261 height 369
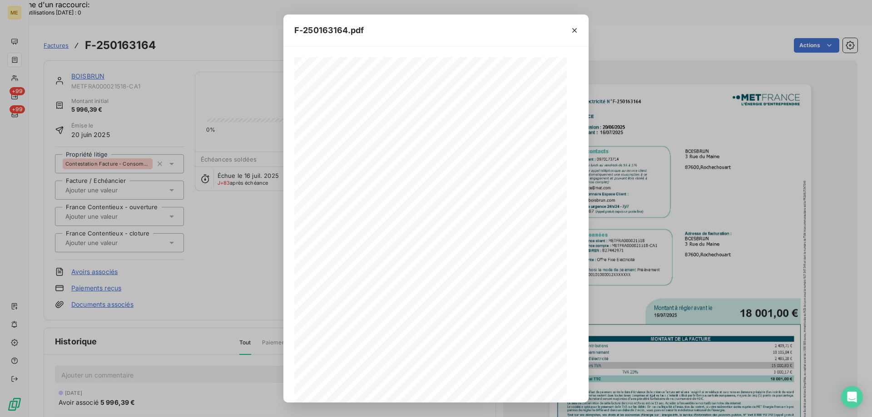
click at [473, 388] on icon "button" at bounding box center [469, 387] width 9 height 9
click at [470, 389] on icon "button" at bounding box center [469, 387] width 9 height 9
click at [572, 30] on icon "button" at bounding box center [574, 30] width 9 height 9
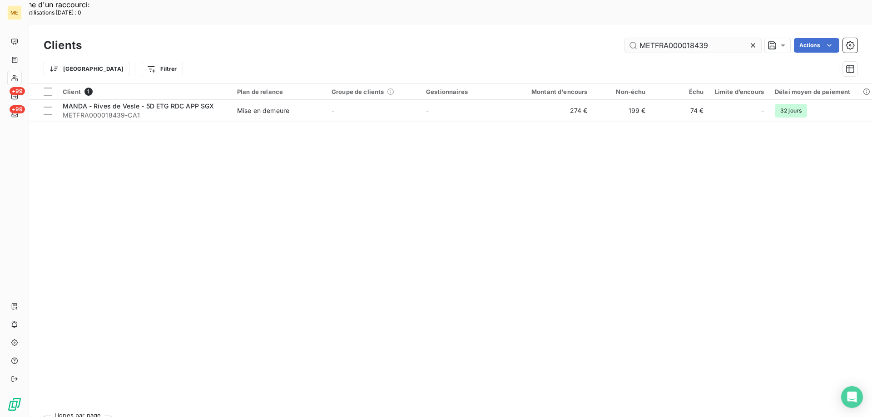
click at [686, 38] on input "METFRA000018439" at bounding box center [693, 45] width 136 height 15
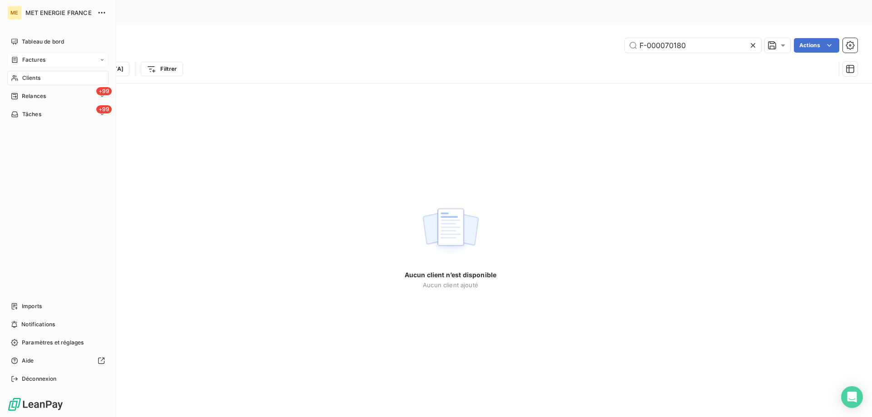
type input "F-000070180"
click at [20, 56] on div "Factures" at bounding box center [28, 60] width 34 height 8
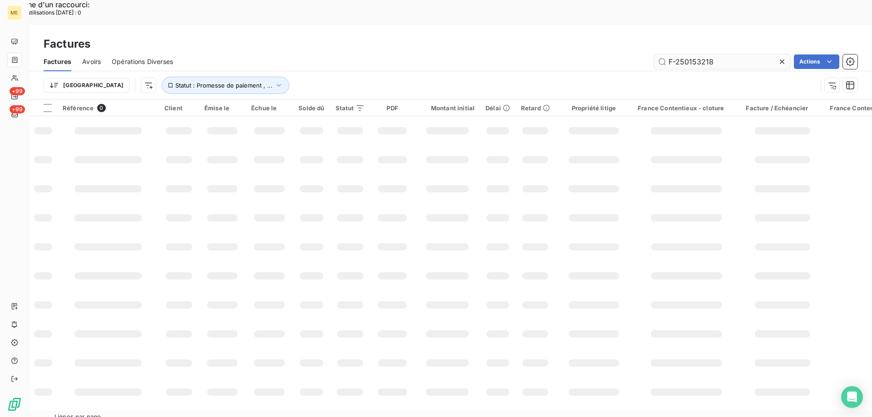
click at [696, 54] on input "F-250153218" at bounding box center [722, 61] width 136 height 15
type input "F-000070180"
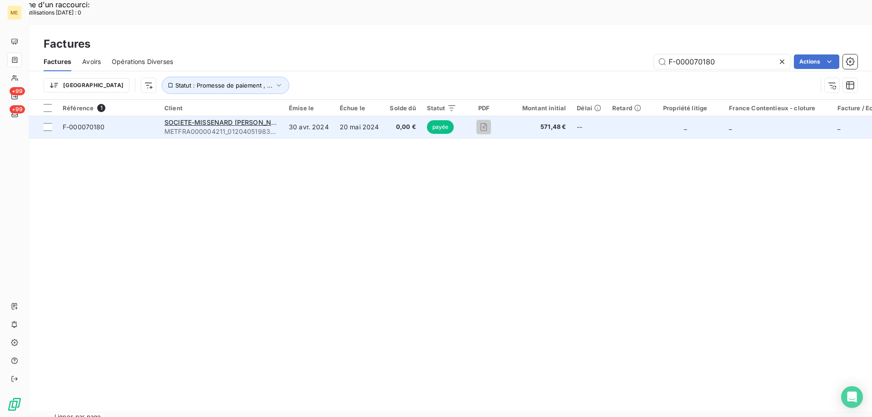
click at [79, 123] on span "F-000070180" at bounding box center [84, 127] width 42 height 8
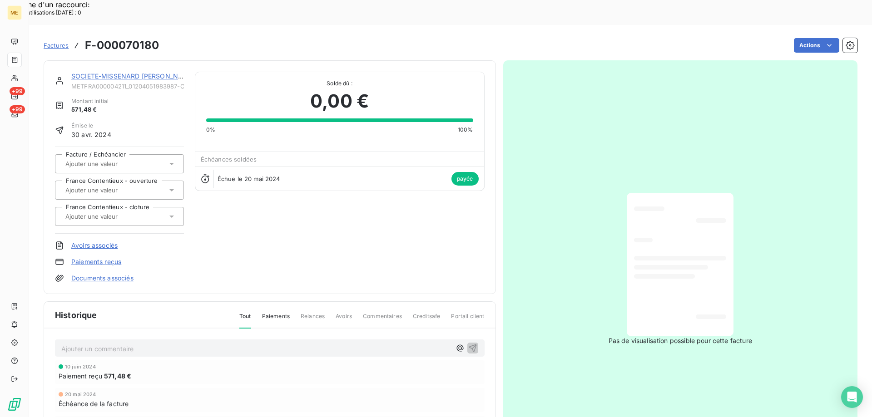
click at [131, 60] on div "SOCIETE-MISSENARD [PERSON_NAME] B METFRA000004211_01204051983987-CA1 Montant in…" at bounding box center [270, 177] width 452 height 234
click at [125, 72] on link "SOCIETE-MISSENARD [PERSON_NAME] B" at bounding box center [135, 76] width 129 height 8
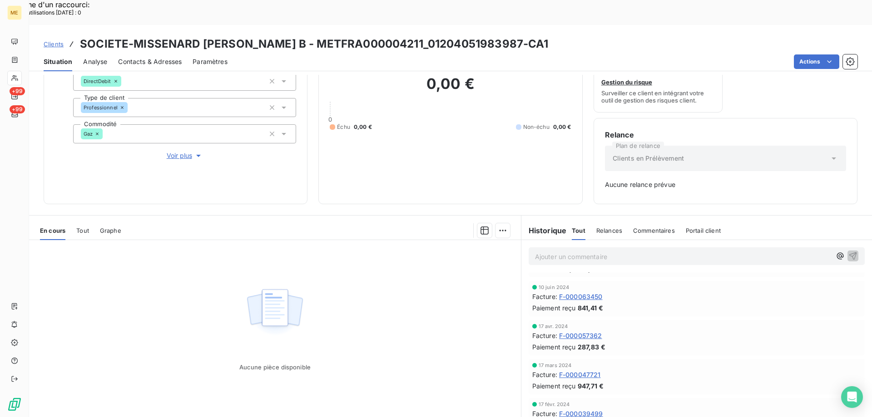
scroll to position [274, 0]
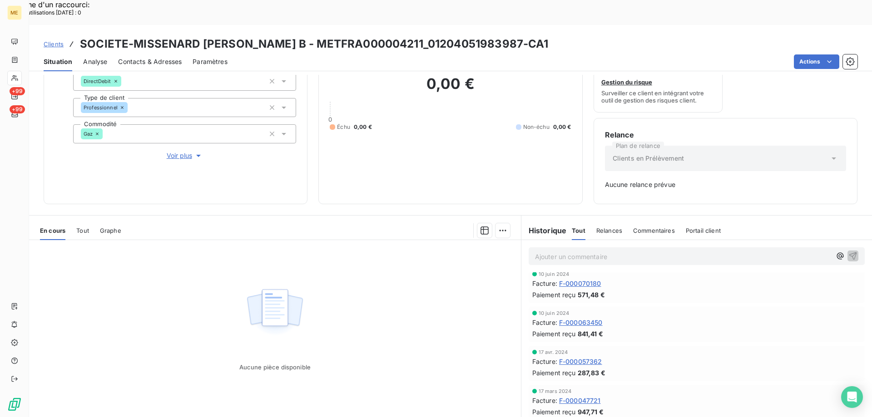
click at [583, 279] on span "F-000070180" at bounding box center [580, 284] width 42 height 10
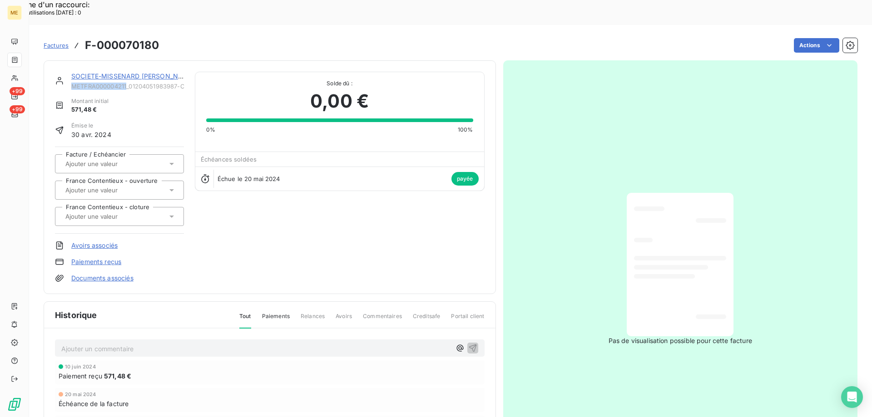
copy span "METFRA000004211"
drag, startPoint x: 128, startPoint y: 60, endPoint x: 73, endPoint y: 63, distance: 55.0
click at [73, 83] on span "METFRA000004211_01204051983987-CA1" at bounding box center [127, 86] width 113 height 7
